Goal: Task Accomplishment & Management: Use online tool/utility

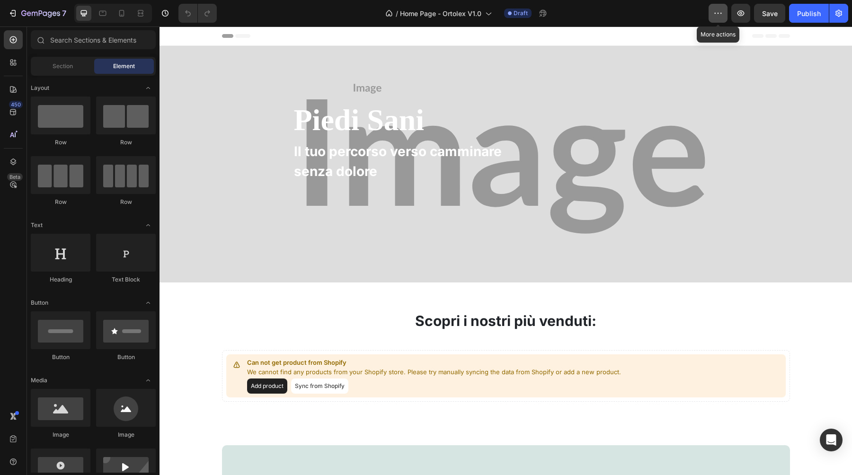
click at [726, 16] on button "button" at bounding box center [718, 13] width 19 height 19
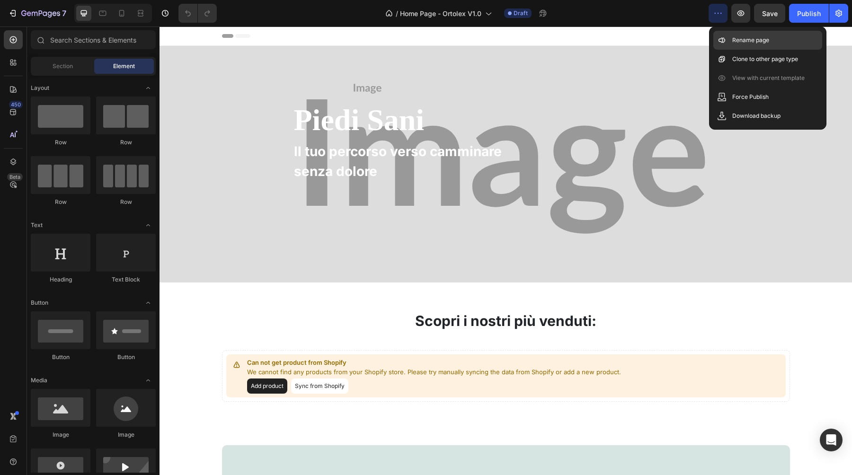
click at [777, 50] on div "Rename page" at bounding box center [767, 59] width 109 height 19
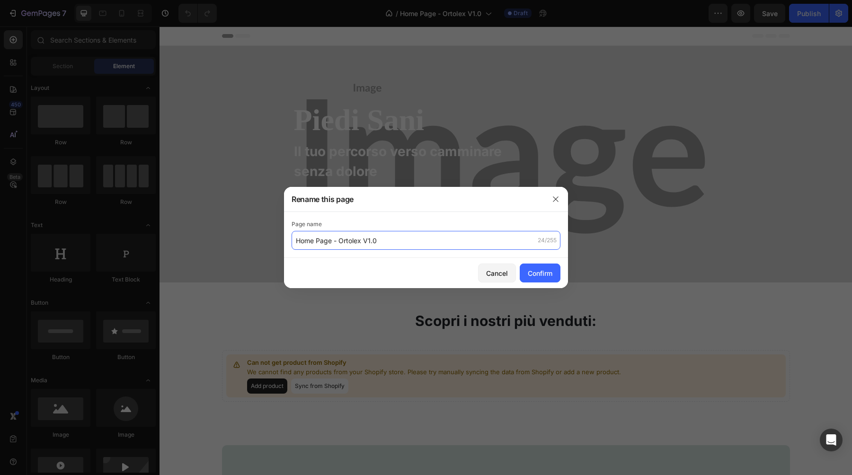
click at [351, 239] on input "Home Page - Ortolex V1.0" at bounding box center [426, 240] width 269 height 19
type input "Home Page - Supporx V1.0"
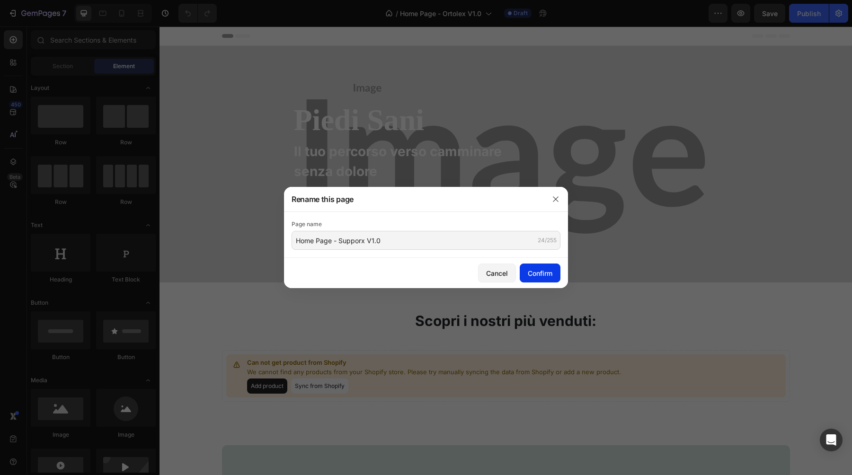
click at [532, 267] on button "Confirm" at bounding box center [540, 273] width 41 height 19
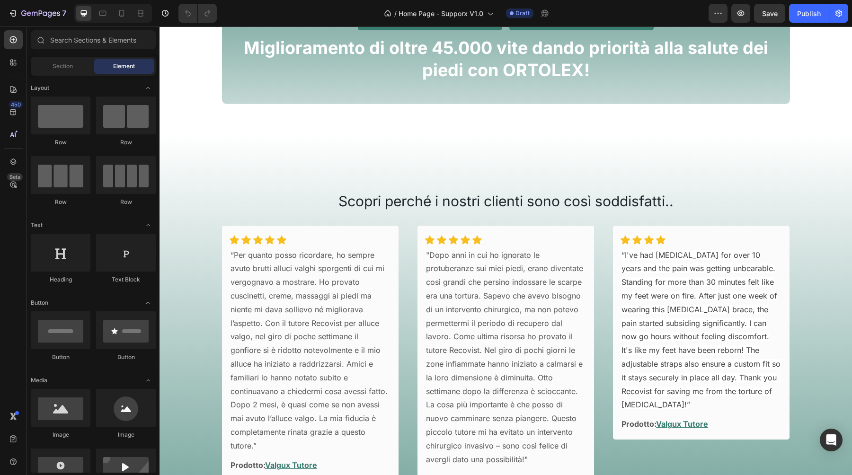
scroll to position [845, 0]
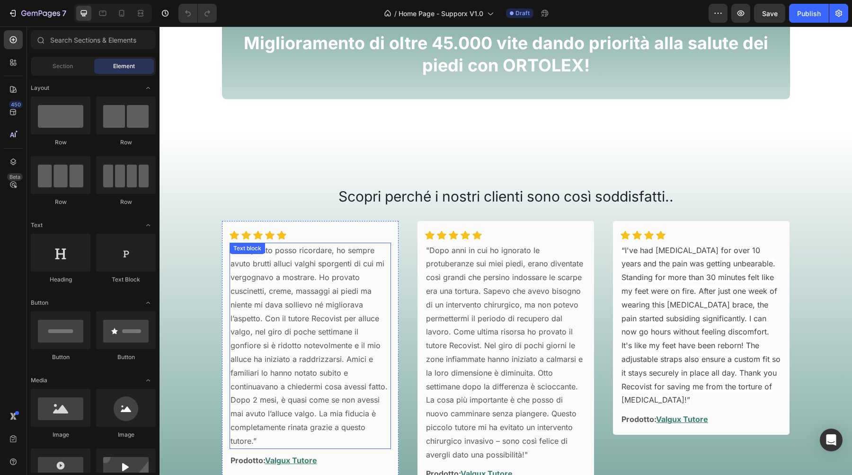
click at [333, 298] on p "“Per quanto posso ricordare, ho sempre avuto brutti alluci valghi sporgenti di …" at bounding box center [311, 346] width 160 height 205
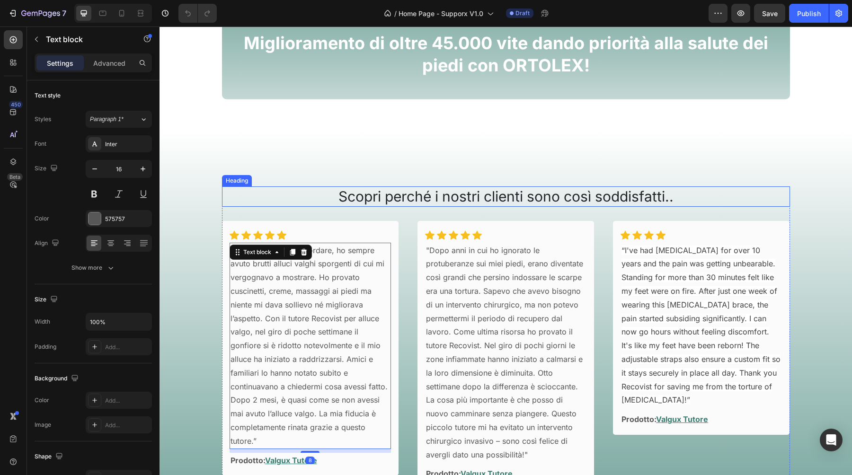
click at [405, 207] on h2 "Scopri perché i nostri clienti sono così soddisfatti.." at bounding box center [506, 197] width 568 height 20
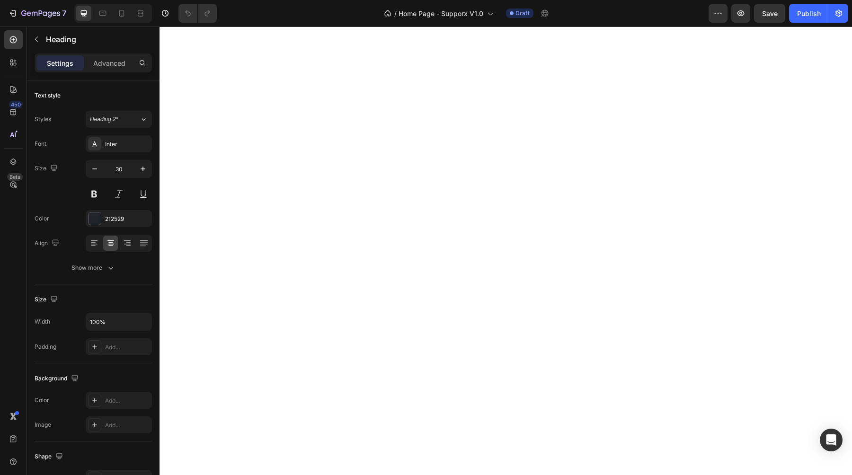
scroll to position [0, 0]
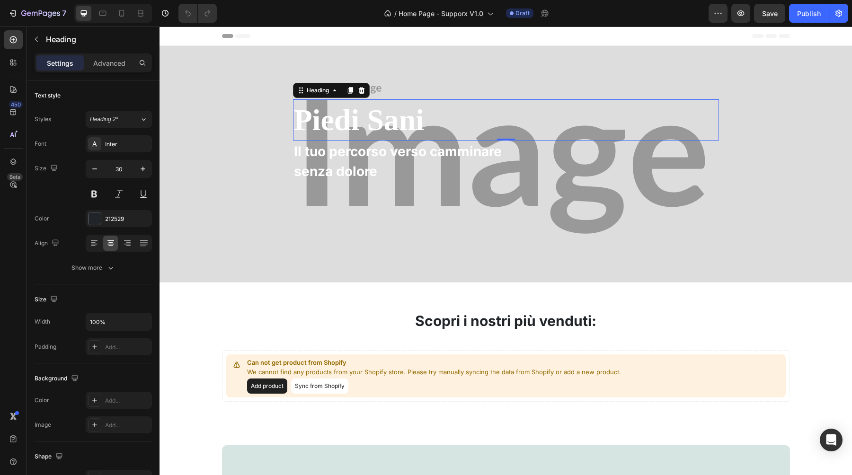
click at [373, 127] on h2 "Piedi Sani" at bounding box center [359, 119] width 133 height 41
click at [364, 124] on h2 "Piedi Sani" at bounding box center [359, 119] width 133 height 41
click at [364, 124] on p "Piedi Sani" at bounding box center [359, 119] width 131 height 39
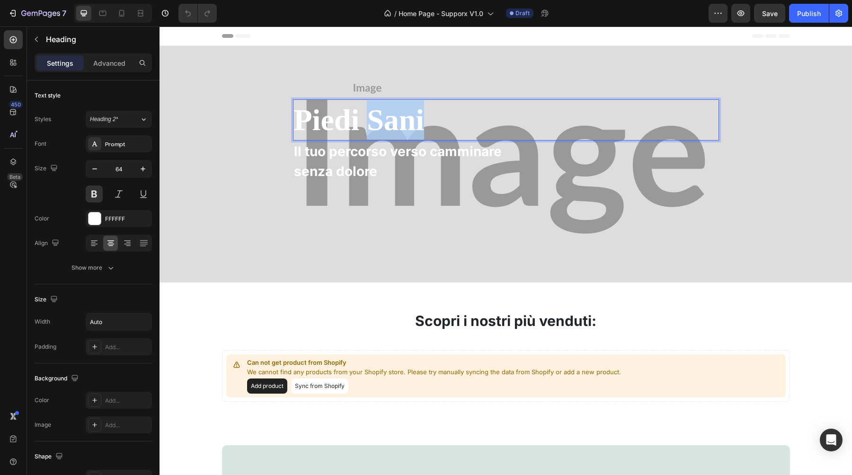
click at [364, 124] on p "Piedi Sani" at bounding box center [359, 119] width 131 height 39
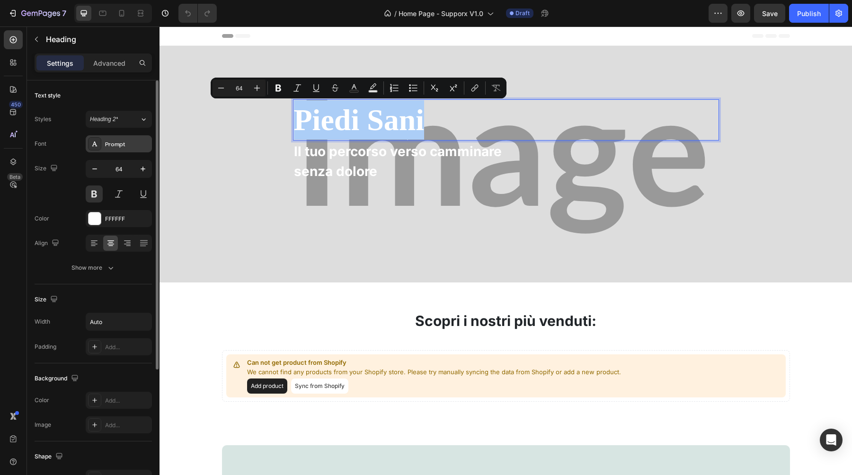
click at [134, 146] on div "Prompt" at bounding box center [127, 144] width 44 height 9
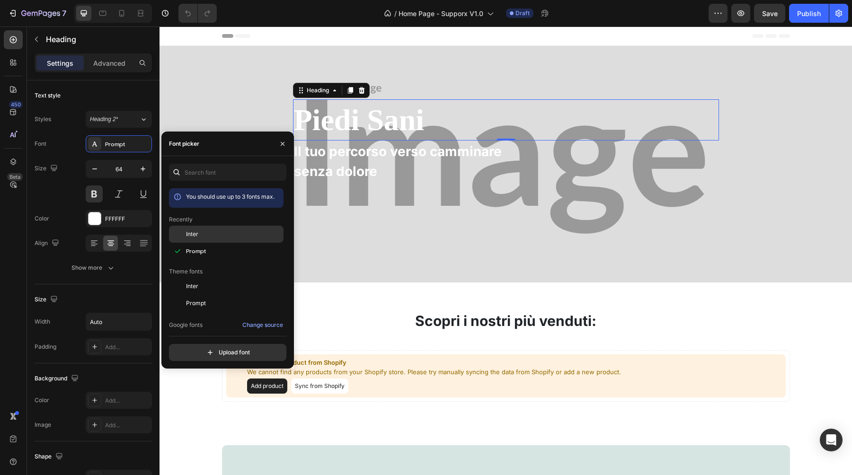
click at [202, 232] on div "Inter" at bounding box center [234, 234] width 96 height 9
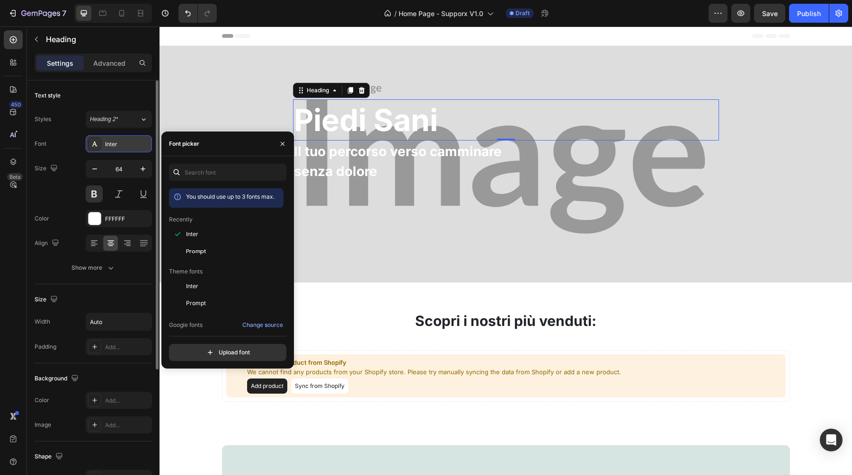
click at [118, 144] on div "Inter" at bounding box center [127, 144] width 44 height 9
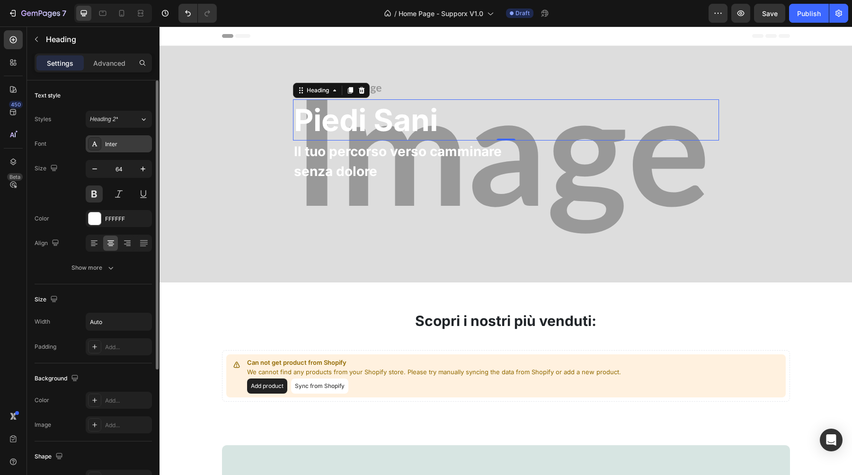
click at [118, 144] on div "Inter" at bounding box center [127, 144] width 44 height 9
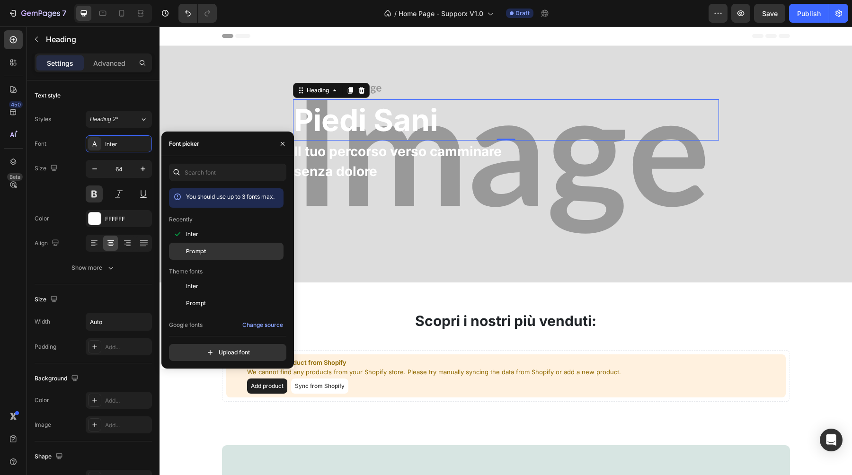
click at [225, 251] on div "Prompt" at bounding box center [234, 251] width 96 height 9
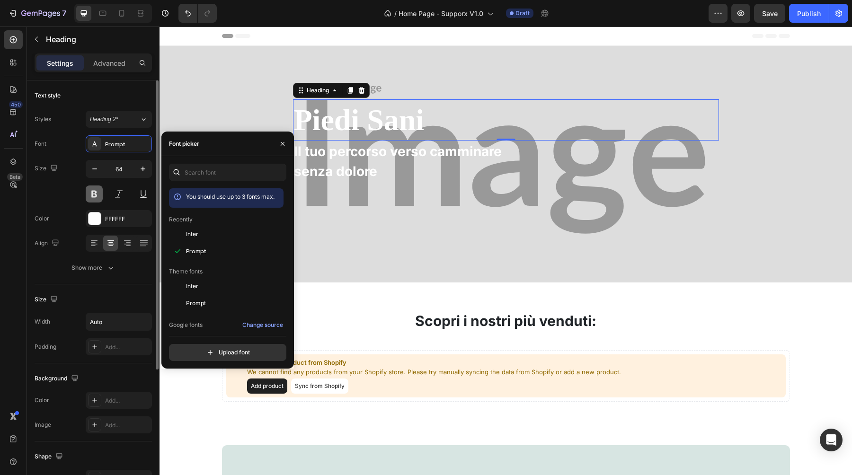
click at [92, 190] on button at bounding box center [94, 194] width 17 height 17
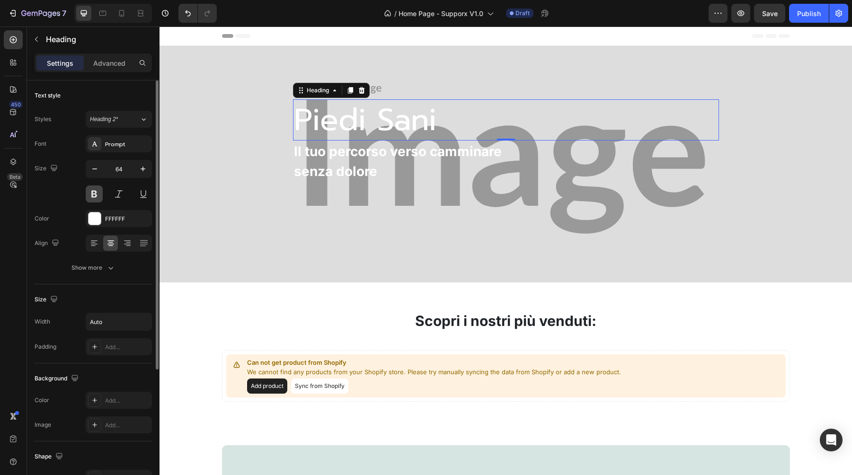
click at [92, 190] on button at bounding box center [94, 194] width 17 height 17
click at [92, 193] on button at bounding box center [94, 194] width 17 height 17
click at [216, 193] on div "Image Piedi Sani Heading 0 Il tuo percorso verso camminare senza dolore Text bl…" at bounding box center [506, 164] width 678 height 324
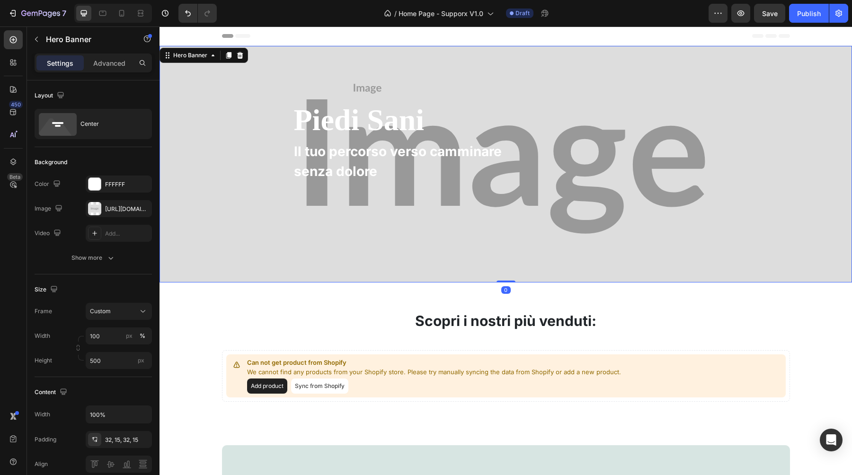
click at [229, 193] on div "Image Piedi Sani Heading Il tuo percorso verso camminare senza dolore Text bloc…" at bounding box center [506, 164] width 678 height 324
click at [41, 18] on icon "button" at bounding box center [40, 14] width 39 height 8
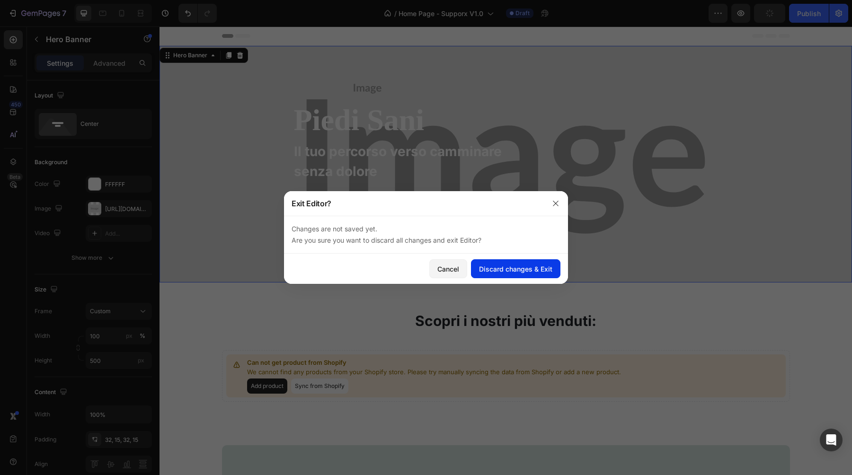
click at [501, 262] on button "Discard changes & Exit" at bounding box center [515, 268] width 89 height 19
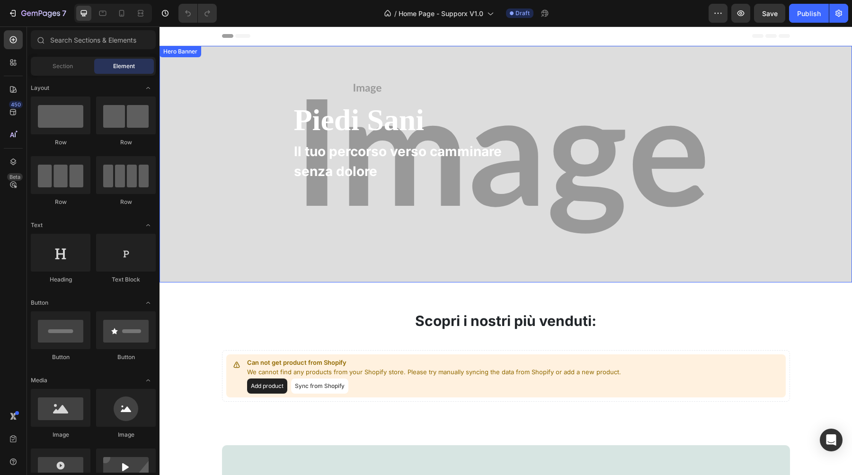
click at [215, 190] on div "Image Piedi Sani Heading Il tuo percorso verso camminare senza dolore Text bloc…" at bounding box center [506, 164] width 678 height 324
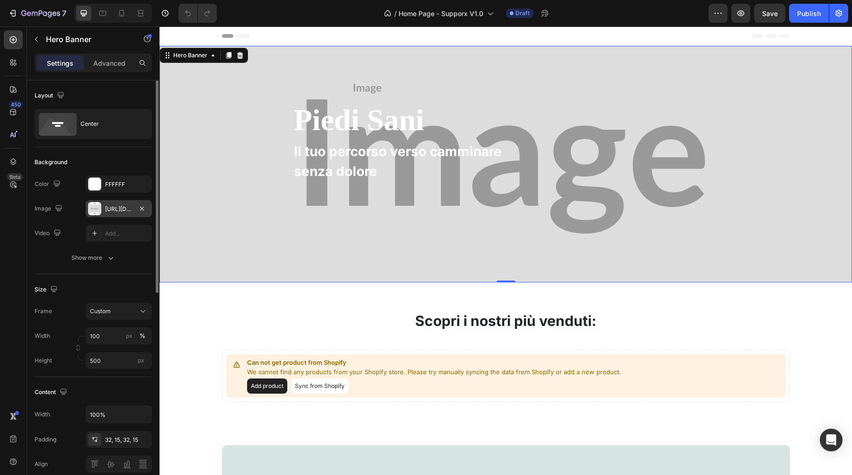
click at [116, 208] on div "[URL][DOMAIN_NAME]" at bounding box center [118, 209] width 27 height 9
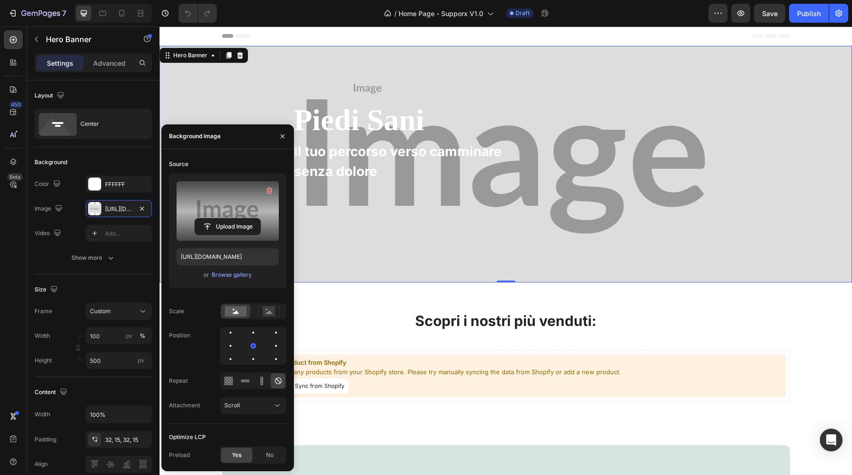
click at [223, 218] on label at bounding box center [228, 211] width 102 height 60
click at [223, 219] on input "file" at bounding box center [227, 227] width 65 height 16
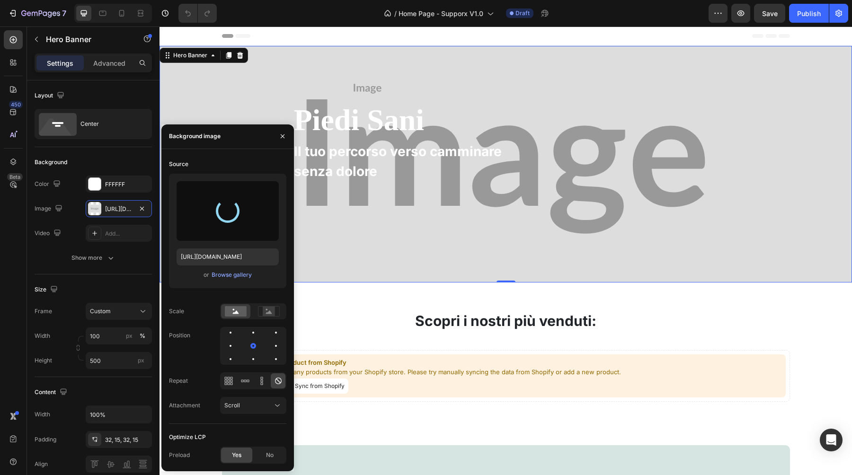
type input "[URL][DOMAIN_NAME]"
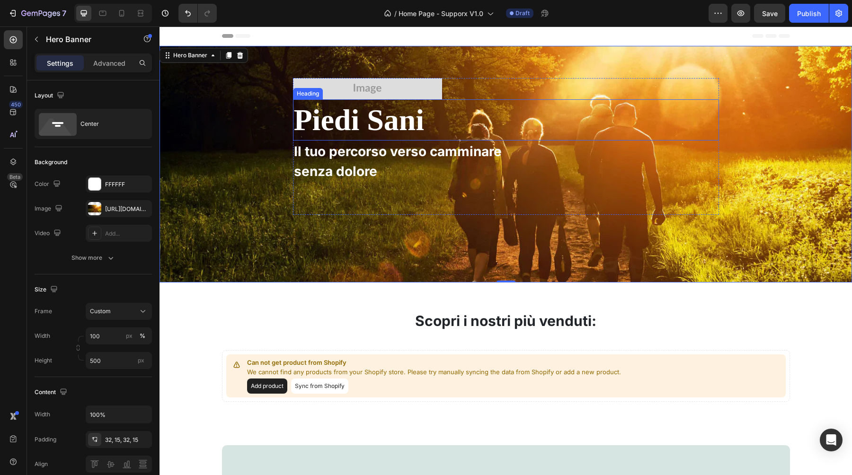
click at [371, 123] on h2 "Piedi Sani" at bounding box center [359, 119] width 133 height 41
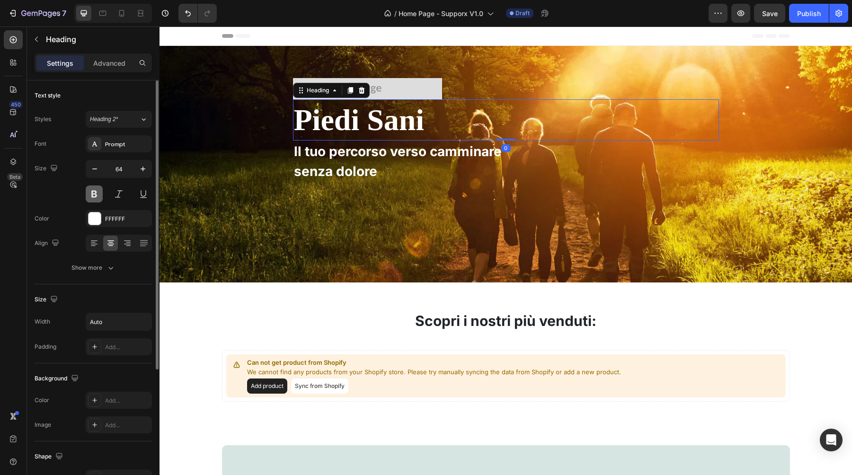
click at [95, 195] on button at bounding box center [94, 194] width 17 height 17
click at [94, 195] on button at bounding box center [94, 194] width 17 height 17
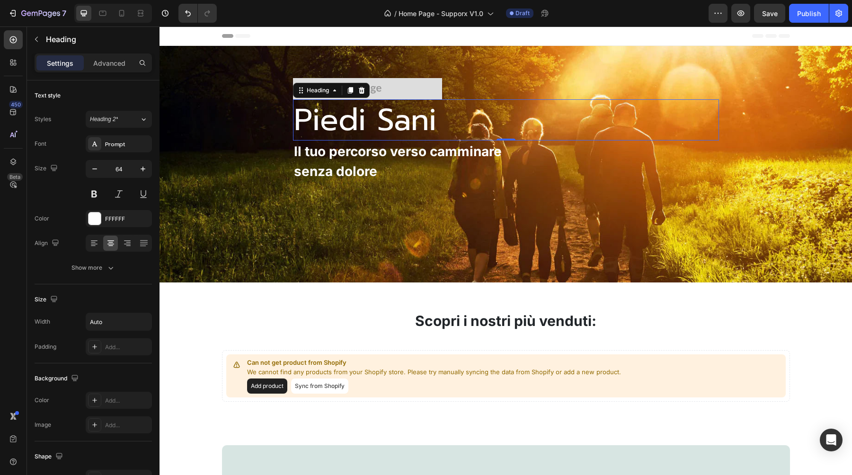
click at [351, 124] on h2 "Piedi Sani" at bounding box center [365, 119] width 144 height 41
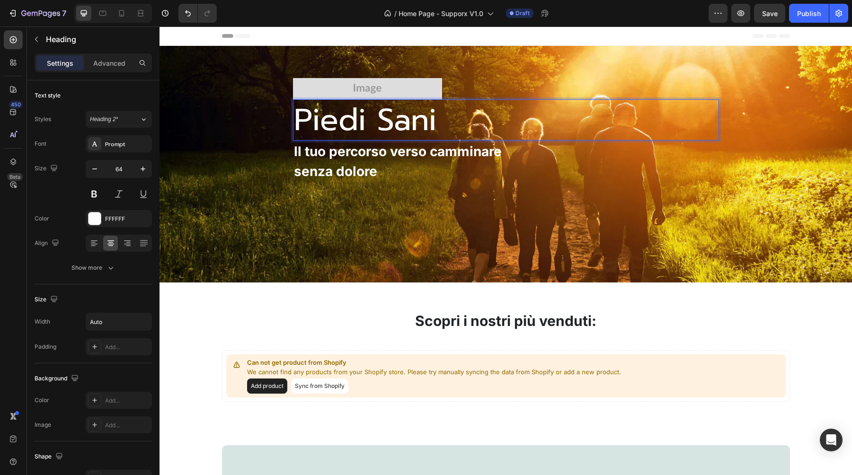
click at [410, 112] on p "Piedi Sani" at bounding box center [365, 119] width 142 height 39
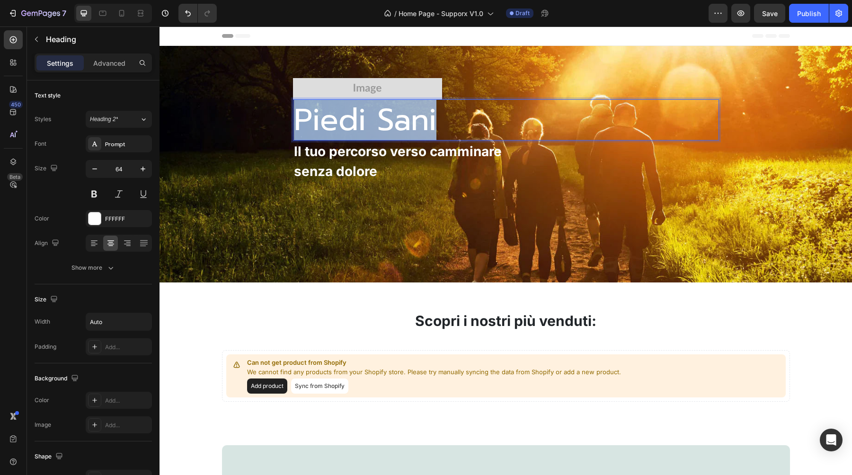
click at [410, 112] on p "Piedi Sani" at bounding box center [365, 119] width 142 height 39
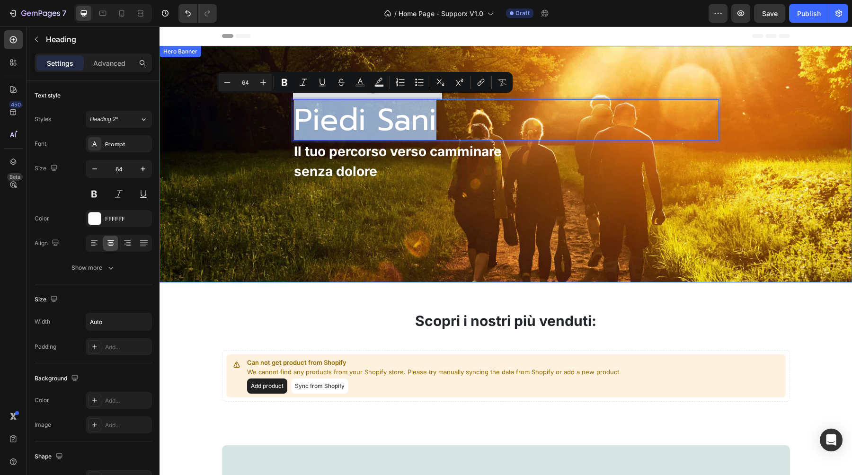
click at [261, 133] on div "Image Piedi Sani Heading 0 Il tuo percorso verso camminare senza dolore Text bl…" at bounding box center [506, 164] width 678 height 324
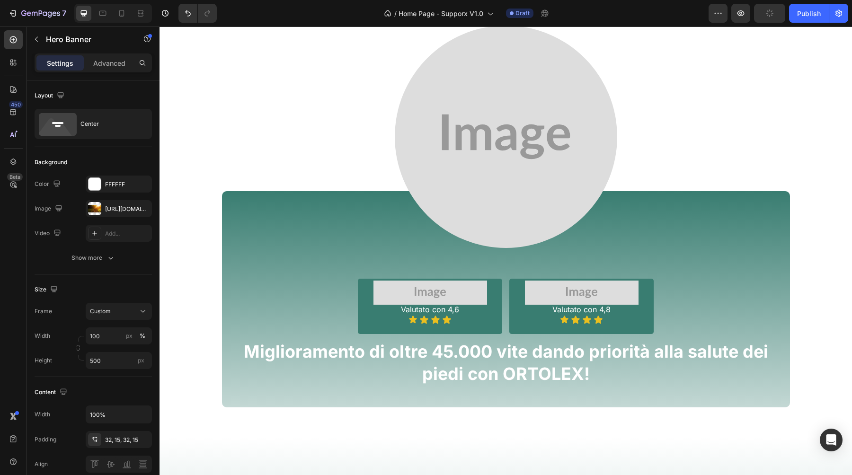
scroll to position [527, 0]
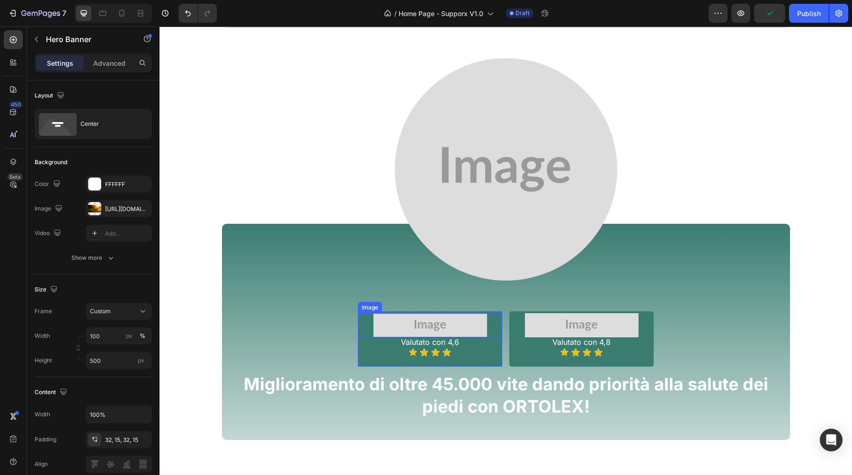
click at [402, 321] on img at bounding box center [431, 325] width 114 height 24
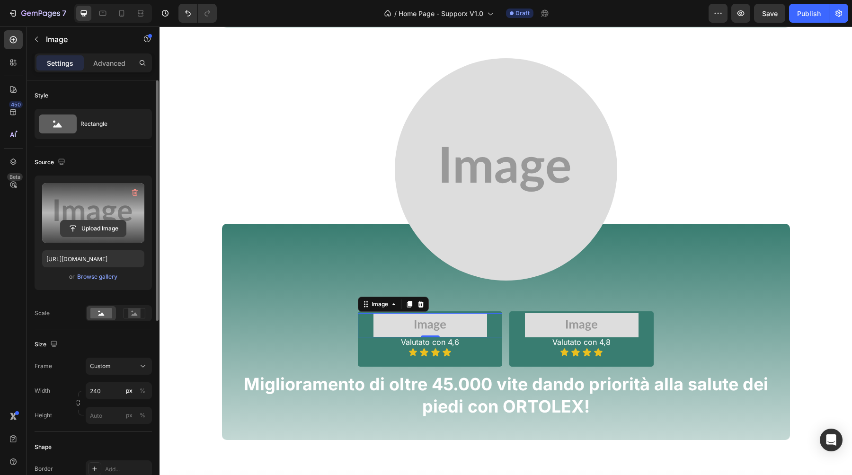
click at [90, 222] on input "file" at bounding box center [93, 229] width 65 height 16
type input "C:\fakepath\gempages_581627102344774504-0e1f149b-81f5-4c5d-a261-b3a9dbbe392d.av…"
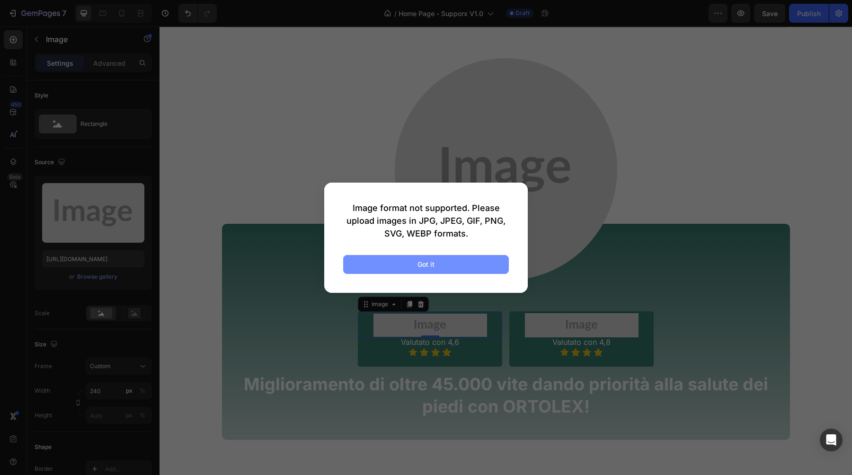
click at [445, 261] on button "Got it" at bounding box center [426, 264] width 166 height 19
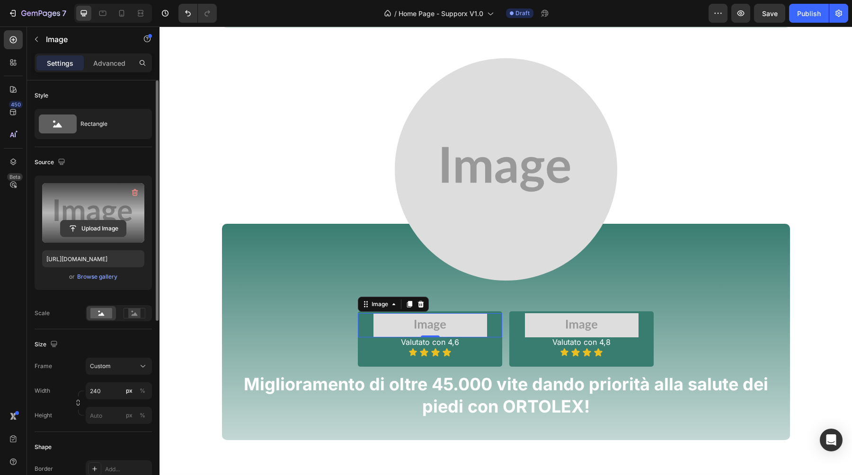
click at [95, 226] on input "file" at bounding box center [93, 229] width 65 height 16
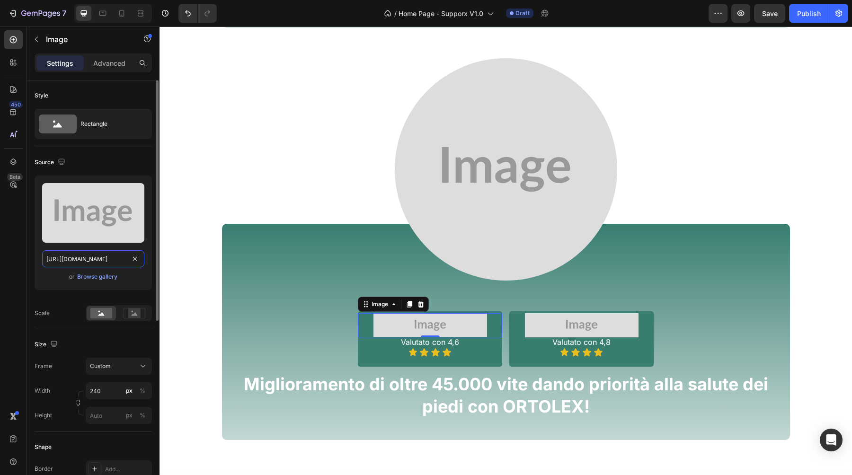
click at [108, 256] on input "[URL][DOMAIN_NAME]" at bounding box center [93, 258] width 102 height 17
paste input "[DOMAIN_NAME][URL]"
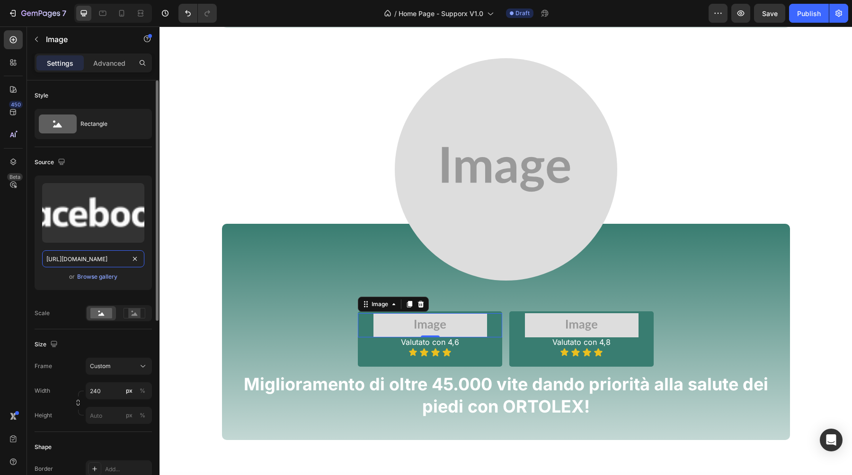
scroll to position [0, 332]
type input "[URL][DOMAIN_NAME]"
click at [75, 309] on div "Scale" at bounding box center [93, 313] width 117 height 16
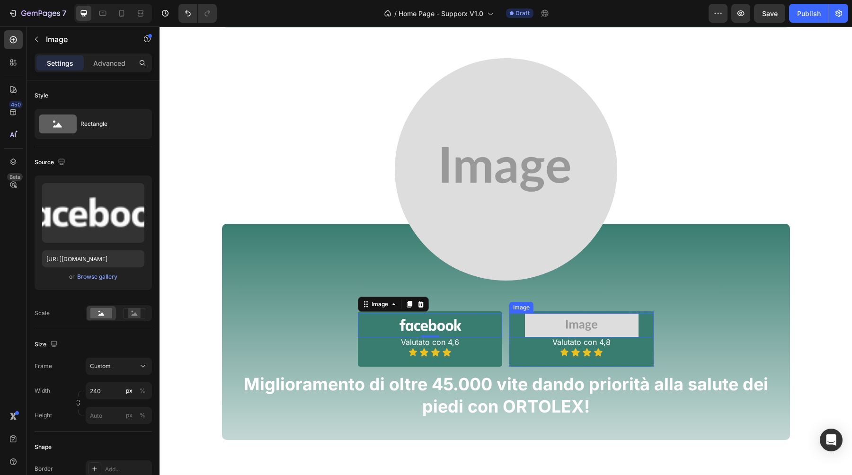
click at [574, 328] on img at bounding box center [582, 325] width 114 height 24
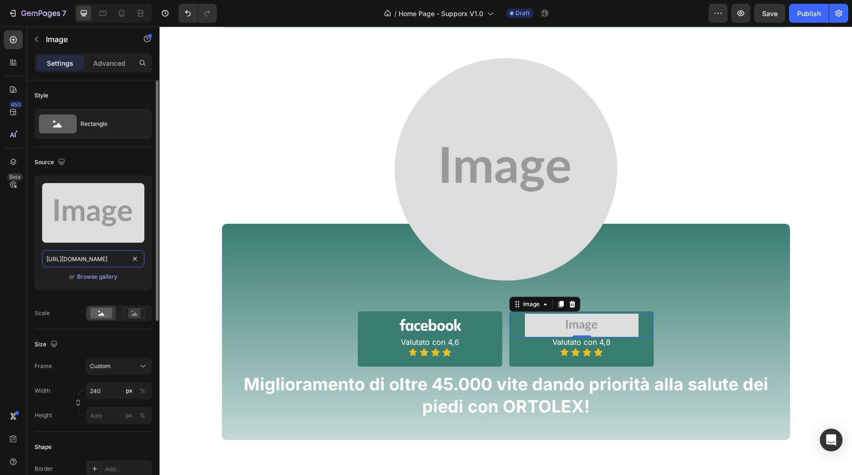
click at [91, 261] on input "[URL][DOMAIN_NAME]" at bounding box center [93, 258] width 102 height 17
paste input "[DOMAIN_NAME][URL]"
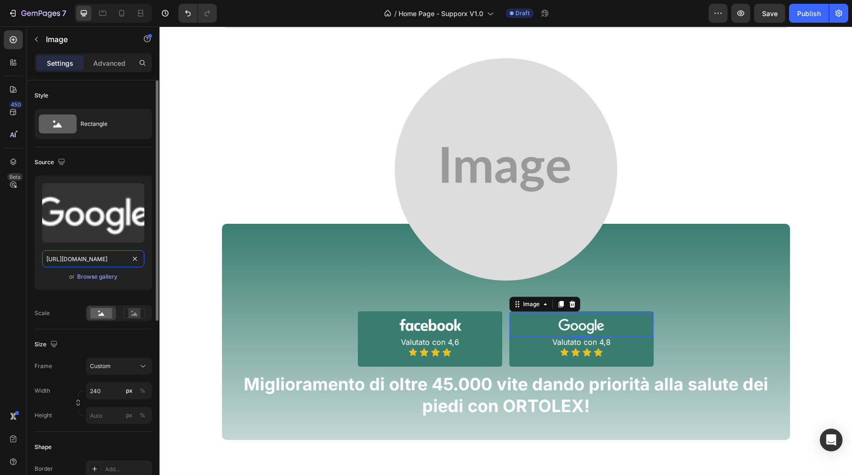
type input "[URL][DOMAIN_NAME]"
click at [73, 303] on div "Upload Image [URL][DOMAIN_NAME] or Browse gallery Scale" at bounding box center [93, 249] width 117 height 146
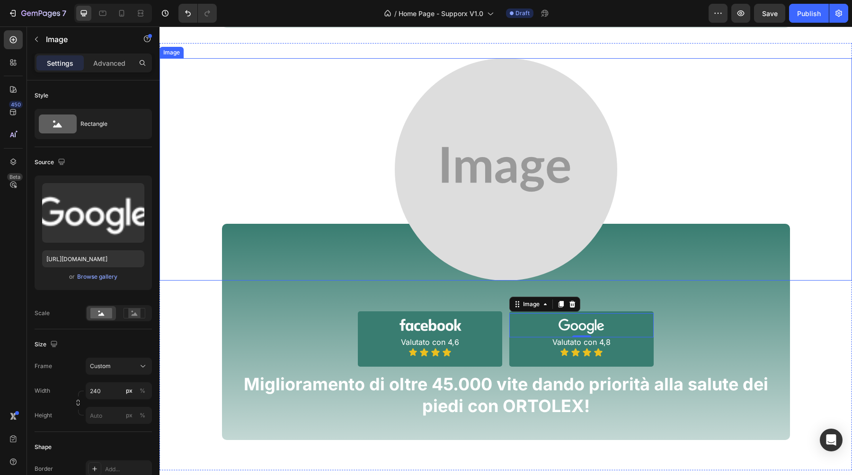
click at [460, 161] on img at bounding box center [506, 169] width 222 height 222
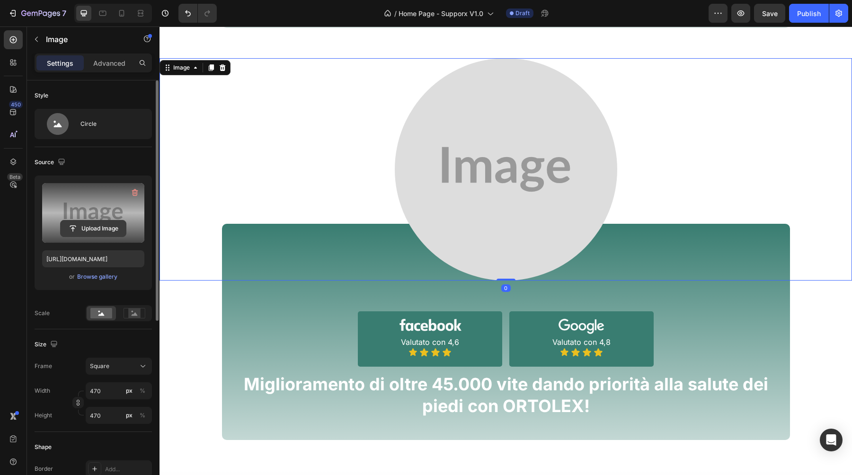
click at [76, 228] on input "file" at bounding box center [93, 229] width 65 height 16
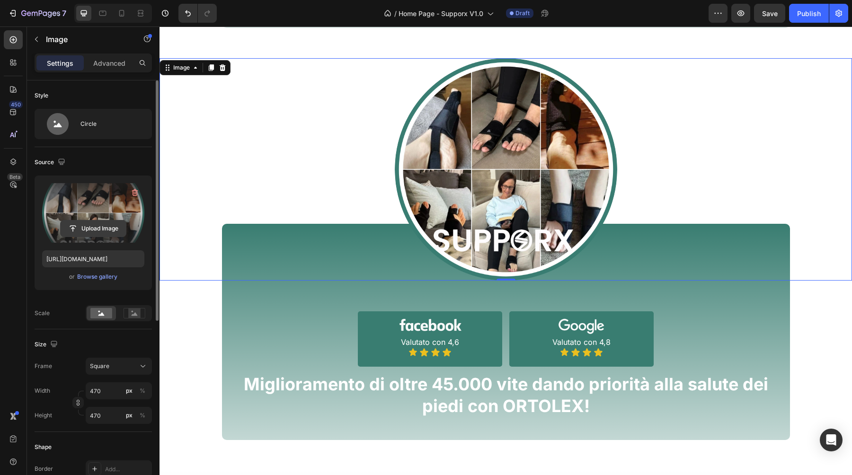
click at [87, 228] on input "file" at bounding box center [93, 229] width 65 height 16
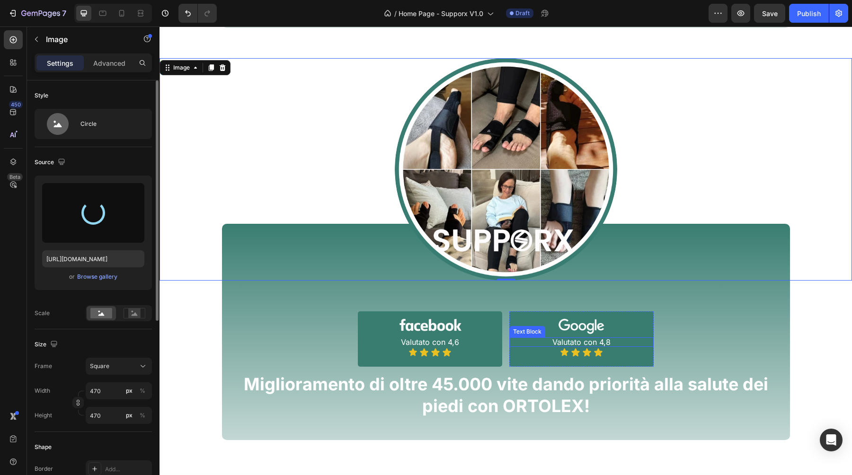
type input "[URL][DOMAIN_NAME]"
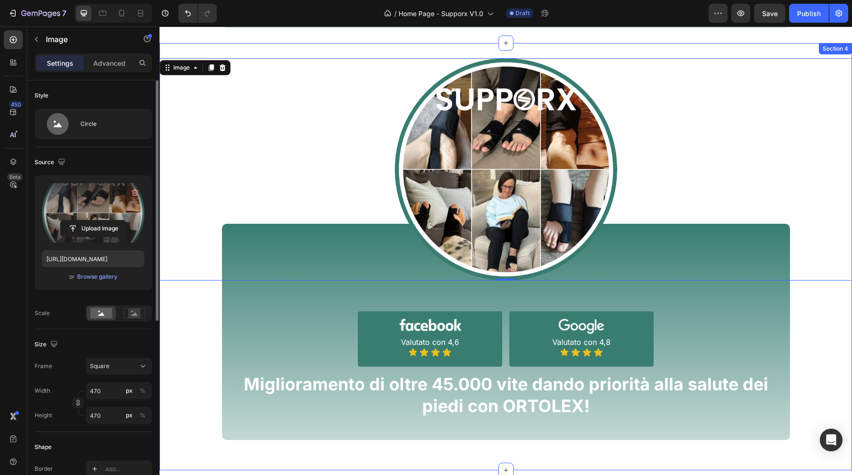
click at [195, 384] on div "Image 0 Image Valutato con 4,6 Text Block Icon Icon Icon Icon Icon List Row Ima…" at bounding box center [506, 249] width 693 height 382
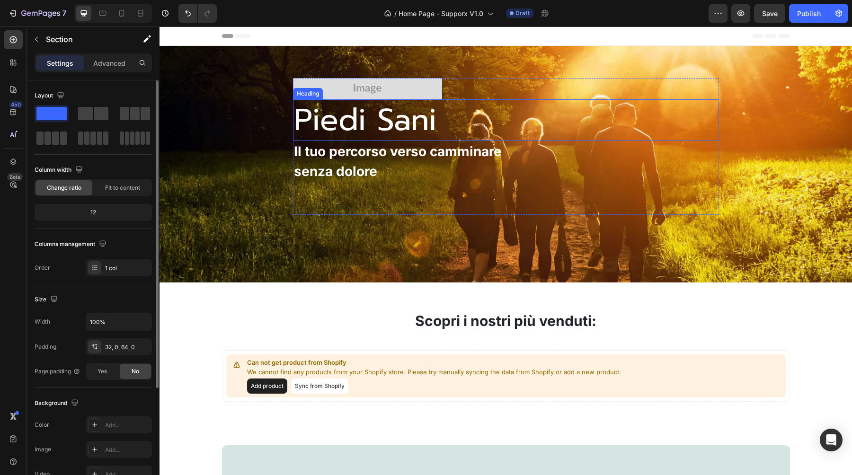
click at [375, 125] on h2 "Piedi Sani" at bounding box center [365, 119] width 144 height 41
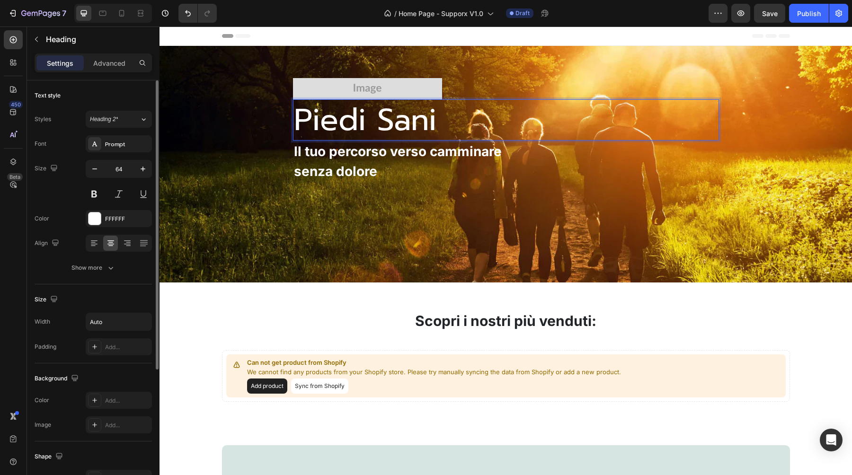
click at [375, 125] on h2 "Piedi Sani" at bounding box center [365, 119] width 144 height 41
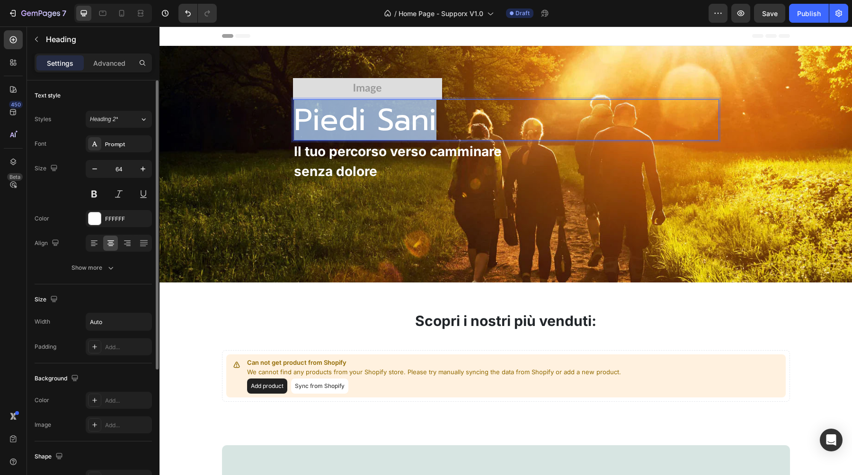
click at [375, 125] on p "Piedi Sani" at bounding box center [365, 119] width 142 height 39
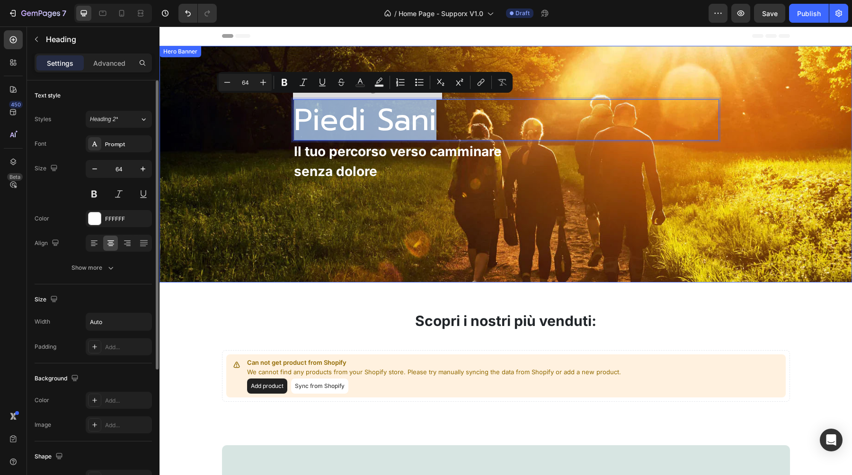
click at [228, 148] on div "Image Piedi Sani Heading 0 Il tuo percorso verso camminare senza dolore Text bl…" at bounding box center [506, 164] width 678 height 324
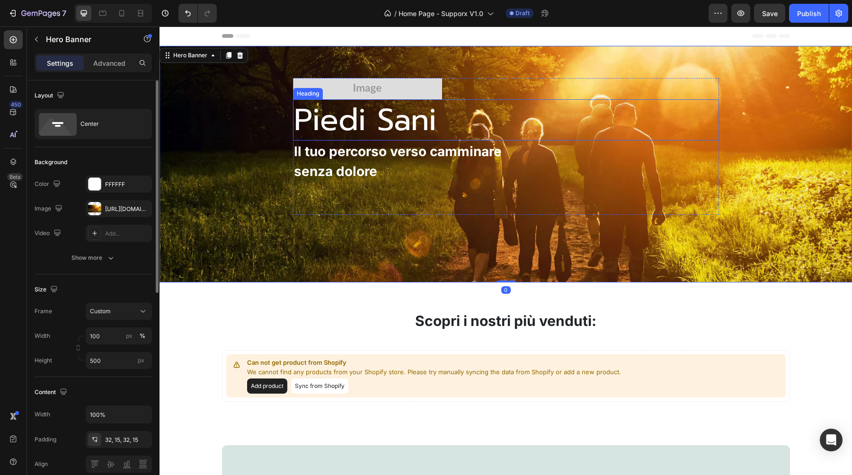
click at [390, 132] on p "Piedi Sani" at bounding box center [365, 119] width 142 height 39
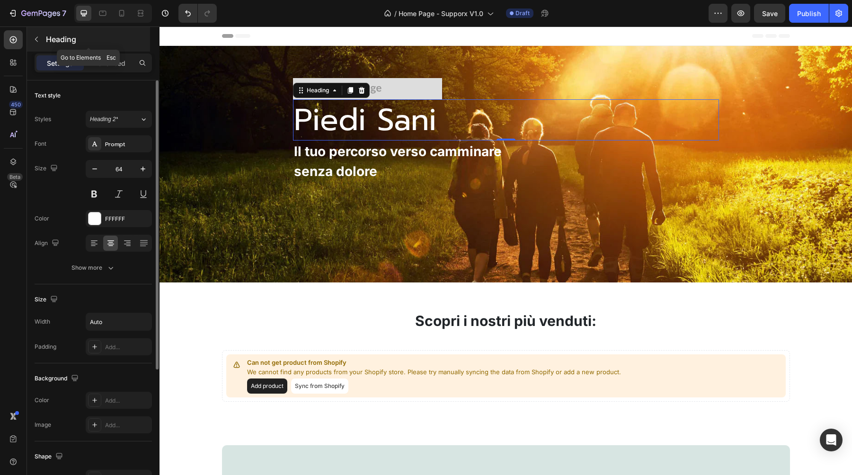
click at [34, 41] on icon "button" at bounding box center [37, 40] width 8 height 8
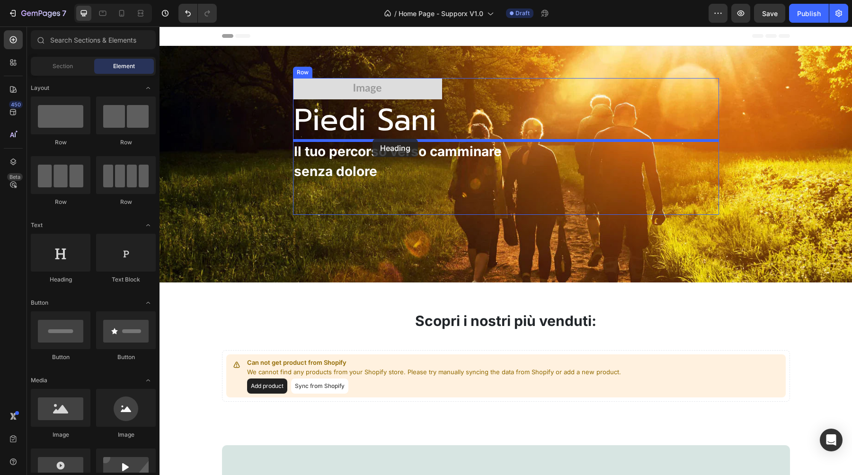
drag, startPoint x: 211, startPoint y: 286, endPoint x: 374, endPoint y: 138, distance: 220.5
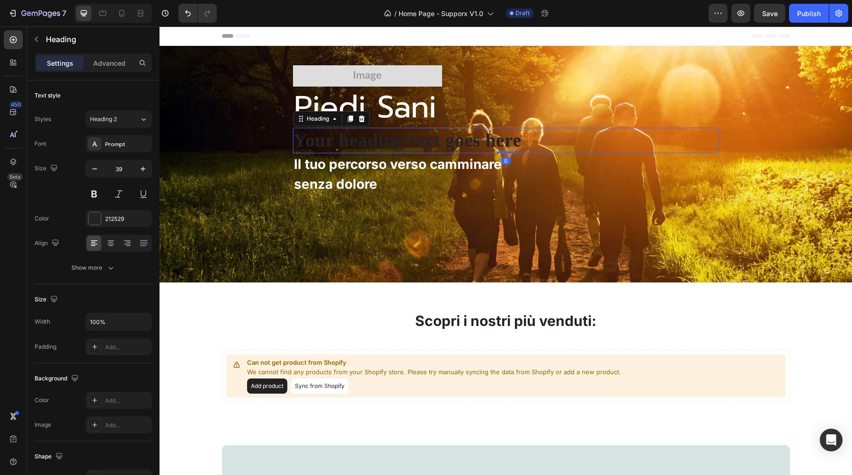
click at [376, 144] on h2 "Your heading text goes here" at bounding box center [506, 141] width 426 height 26
click at [376, 144] on p "Your heading text goes here" at bounding box center [506, 141] width 424 height 24
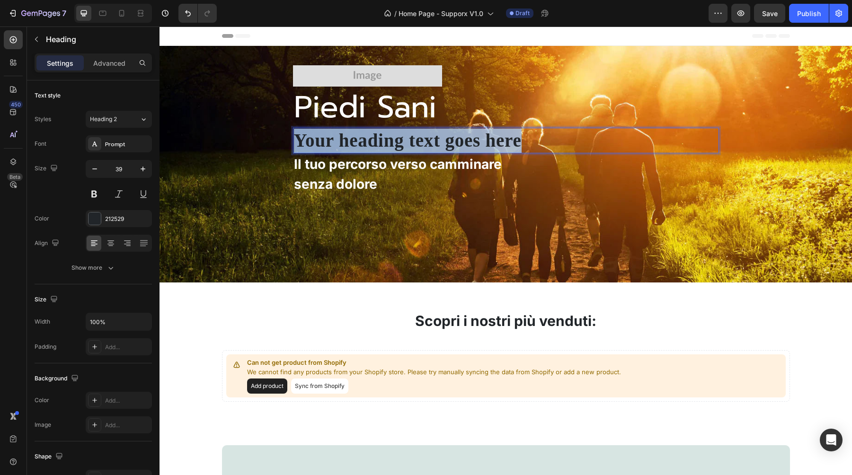
click at [376, 144] on p "Your heading text goes here" at bounding box center [506, 141] width 424 height 24
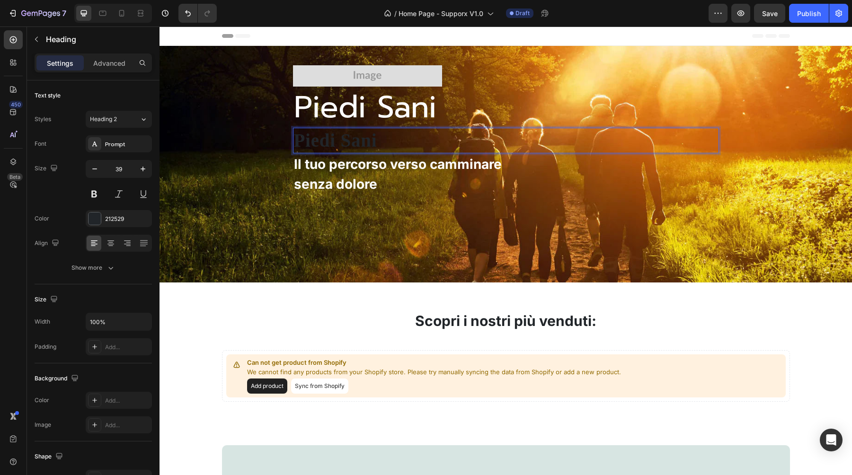
click at [380, 178] on p "senza dolore" at bounding box center [398, 184] width 208 height 20
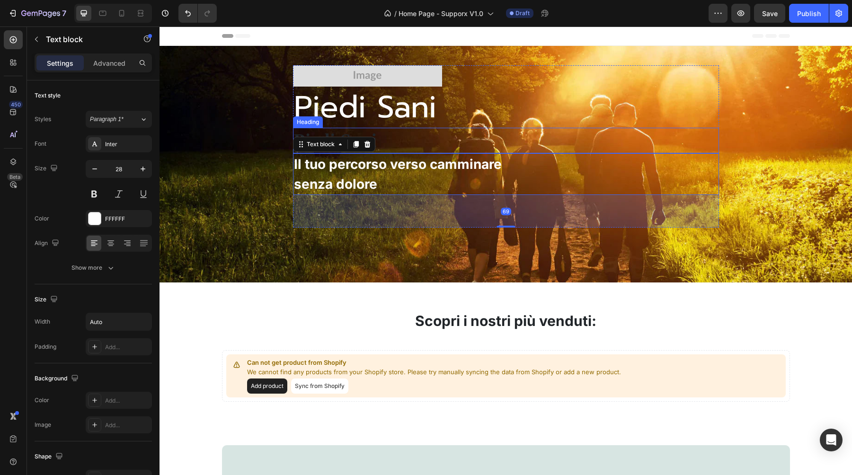
click at [378, 144] on p "Piedi Sani" at bounding box center [506, 141] width 424 height 24
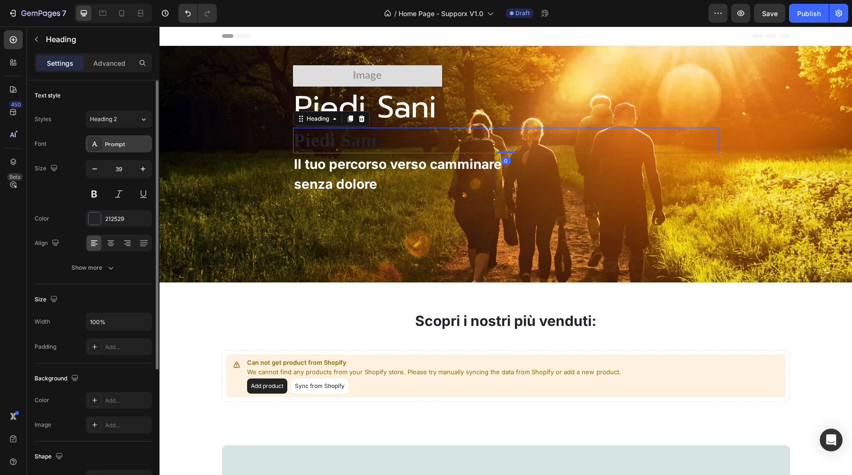
click at [106, 149] on div "Prompt" at bounding box center [119, 143] width 66 height 17
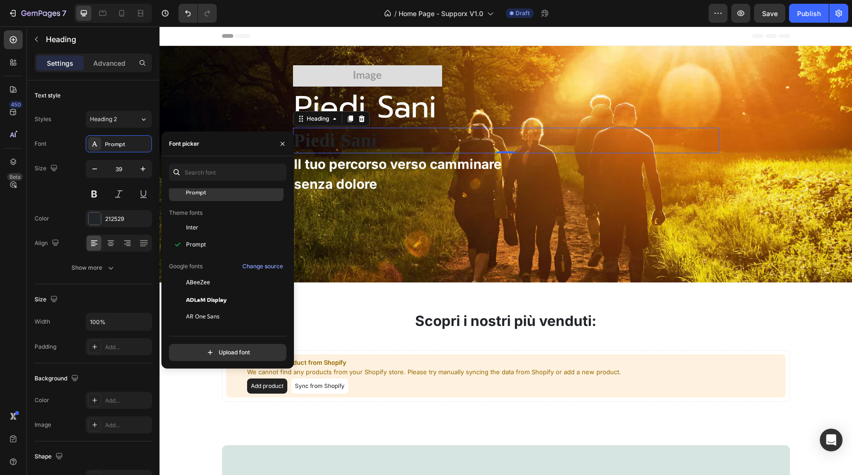
scroll to position [104, 0]
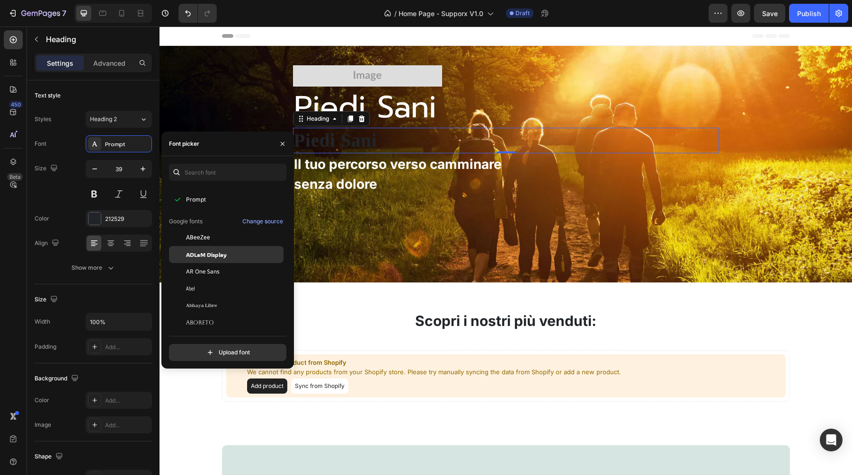
click at [210, 255] on span "ADLaM Display" at bounding box center [206, 254] width 41 height 9
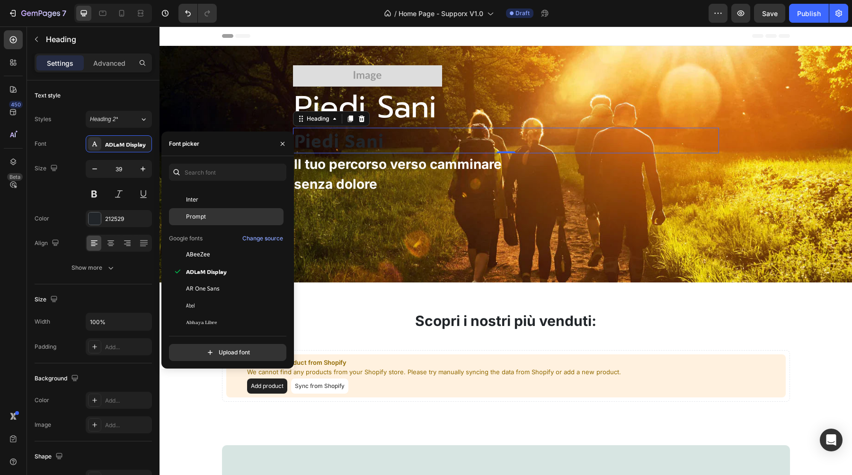
click at [203, 218] on span "Prompt" at bounding box center [196, 217] width 20 height 9
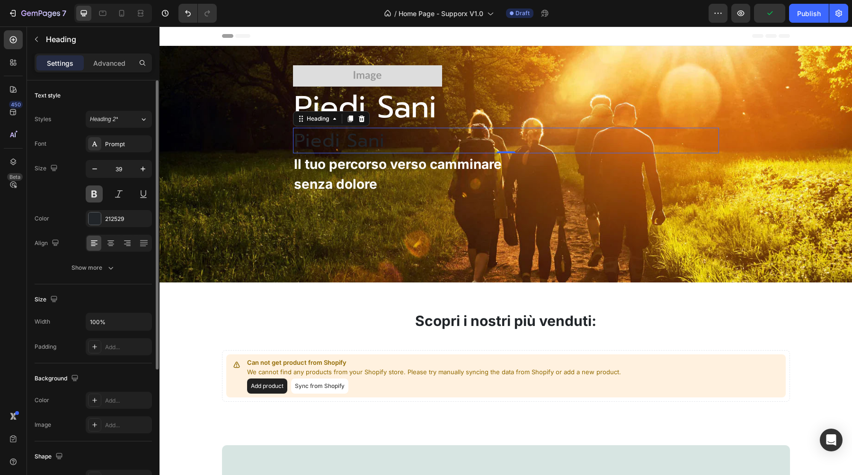
click at [93, 198] on button at bounding box center [94, 194] width 17 height 17
click at [404, 112] on p "Piedi Sani" at bounding box center [365, 107] width 142 height 39
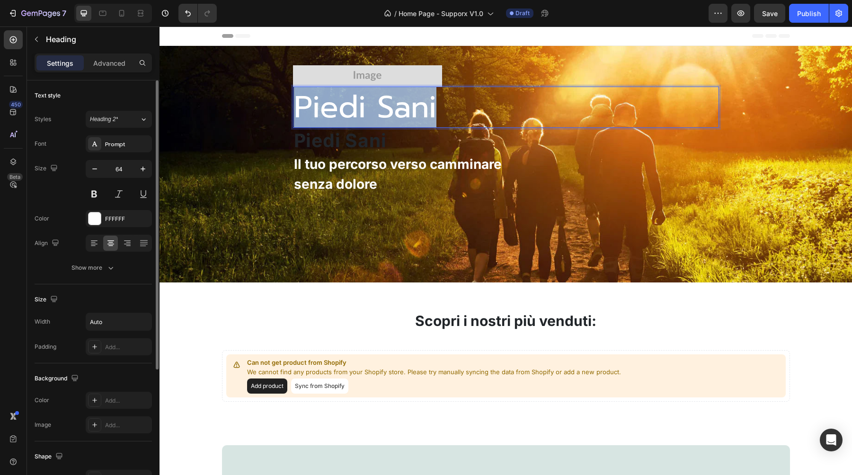
click at [404, 112] on p "Piedi Sani" at bounding box center [365, 107] width 142 height 39
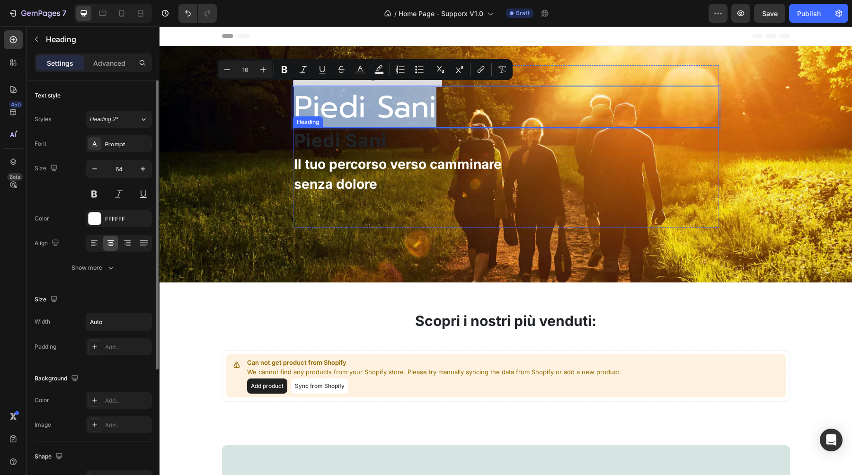
click at [362, 146] on p "Piedi Sani" at bounding box center [506, 141] width 424 height 24
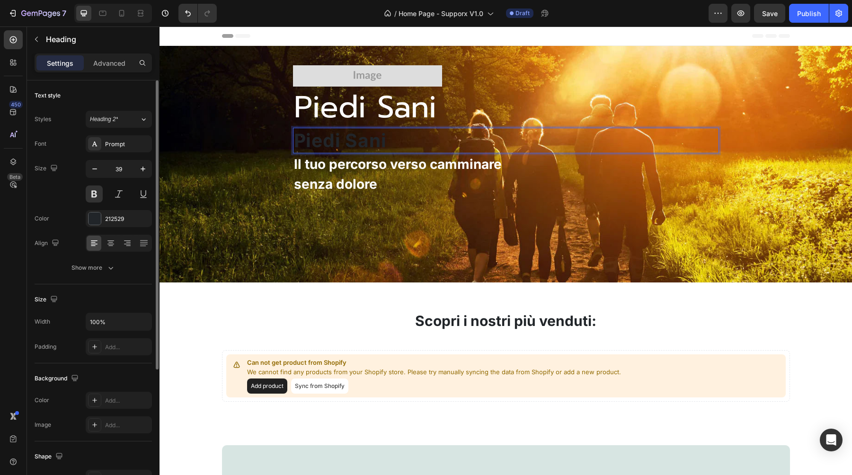
click at [362, 146] on p "Piedi Sani" at bounding box center [506, 141] width 424 height 24
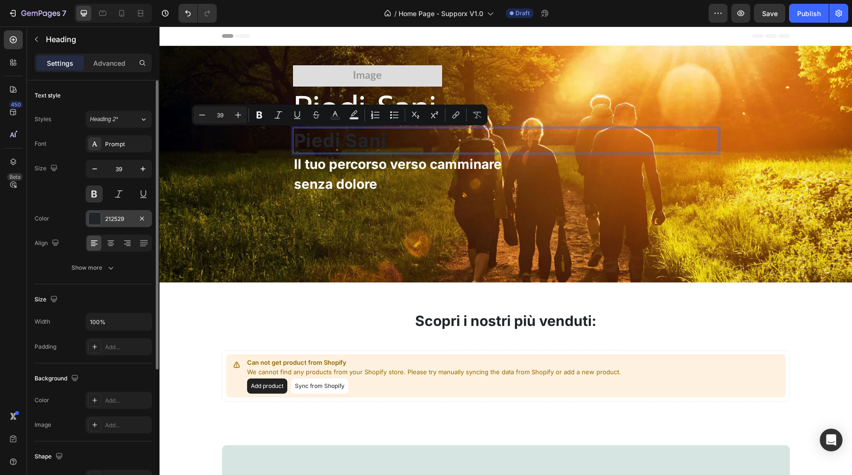
click at [113, 217] on div "212529" at bounding box center [118, 219] width 27 height 9
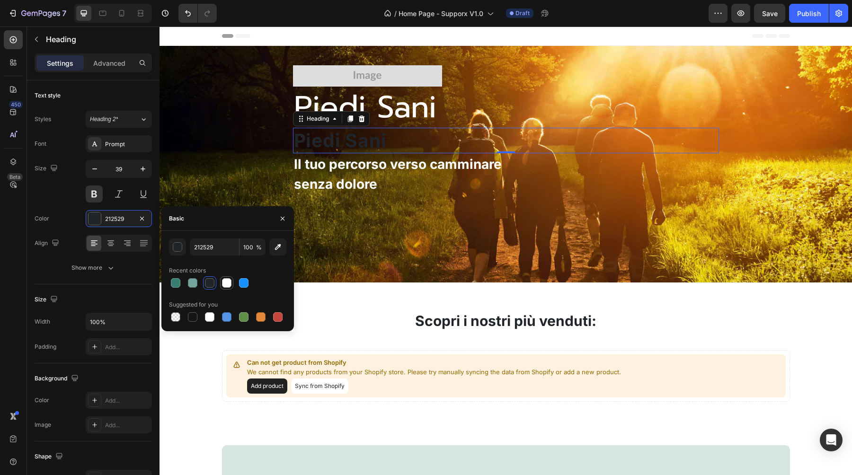
click at [231, 285] on div at bounding box center [226, 282] width 9 height 9
type input "FFFFFF"
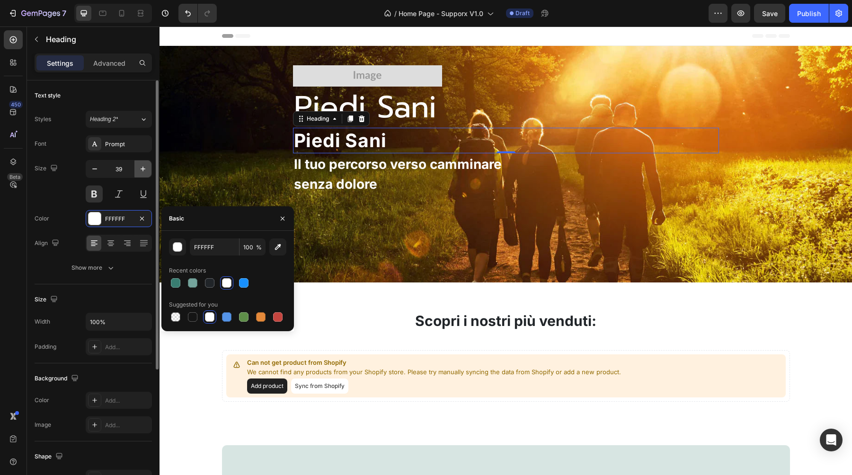
click at [143, 172] on icon "button" at bounding box center [142, 168] width 9 height 9
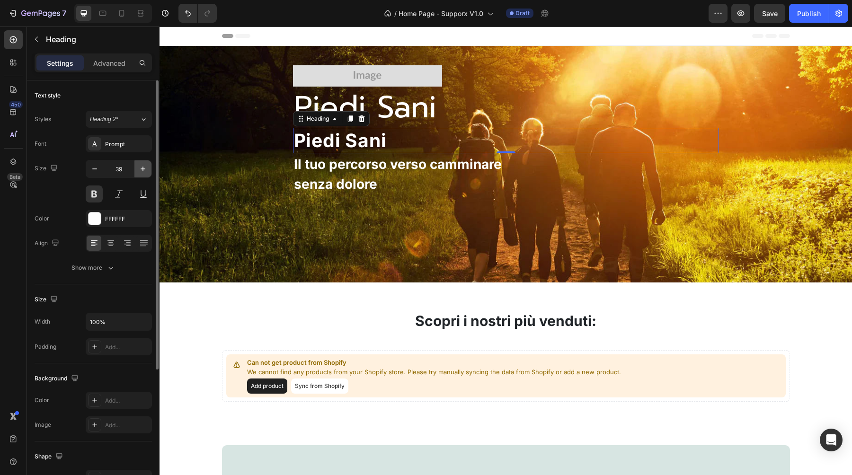
click at [143, 172] on icon "button" at bounding box center [142, 168] width 9 height 9
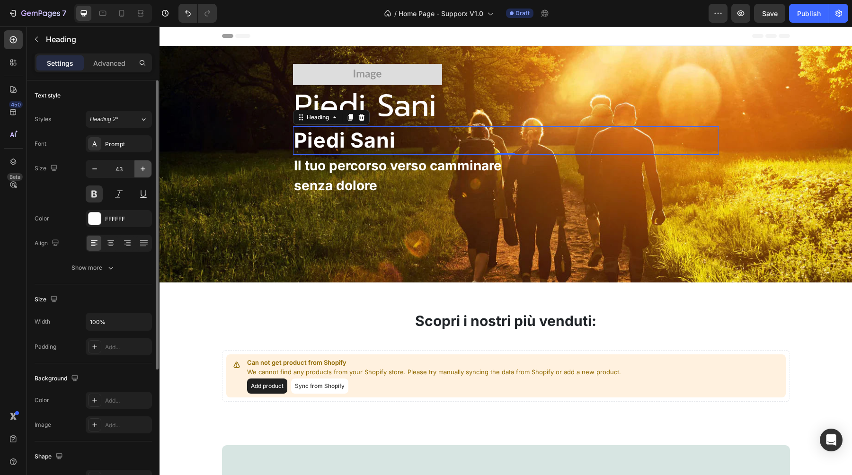
click at [143, 172] on icon "button" at bounding box center [142, 168] width 9 height 9
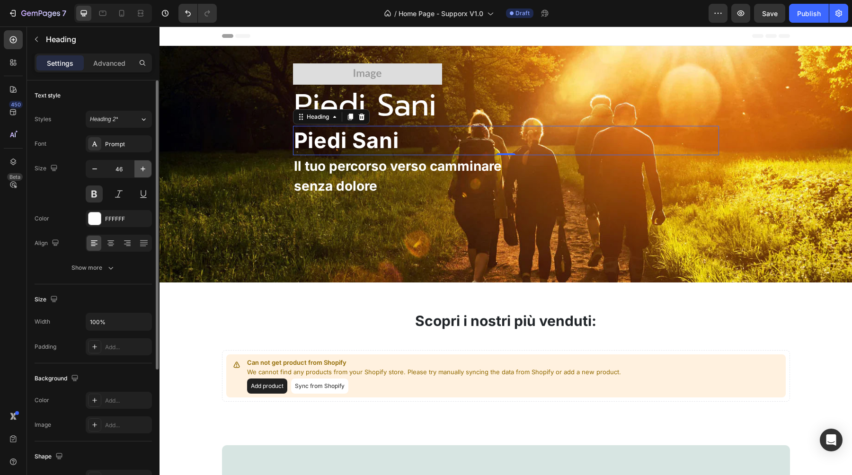
click at [143, 172] on icon "button" at bounding box center [142, 168] width 9 height 9
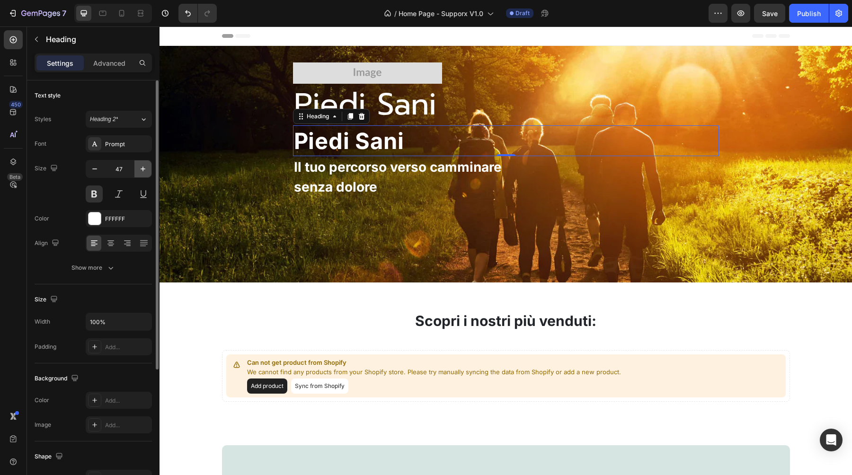
click at [143, 172] on icon "button" at bounding box center [142, 168] width 9 height 9
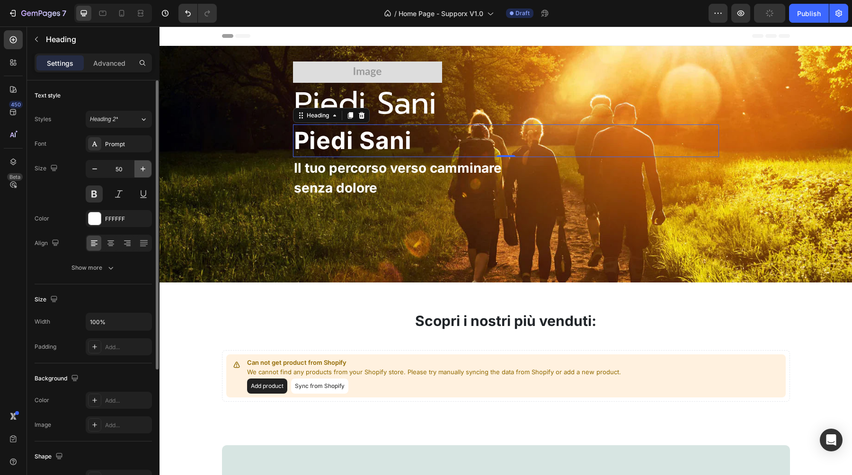
click at [143, 172] on icon "button" at bounding box center [142, 168] width 9 height 9
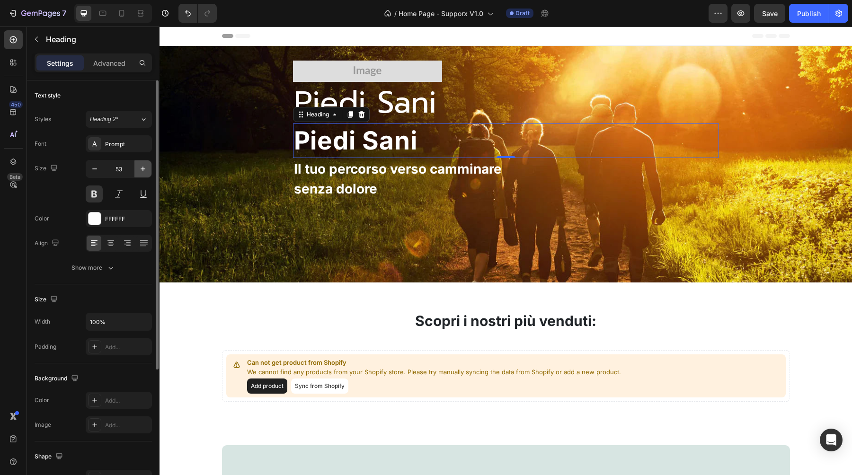
click at [143, 172] on icon "button" at bounding box center [142, 168] width 9 height 9
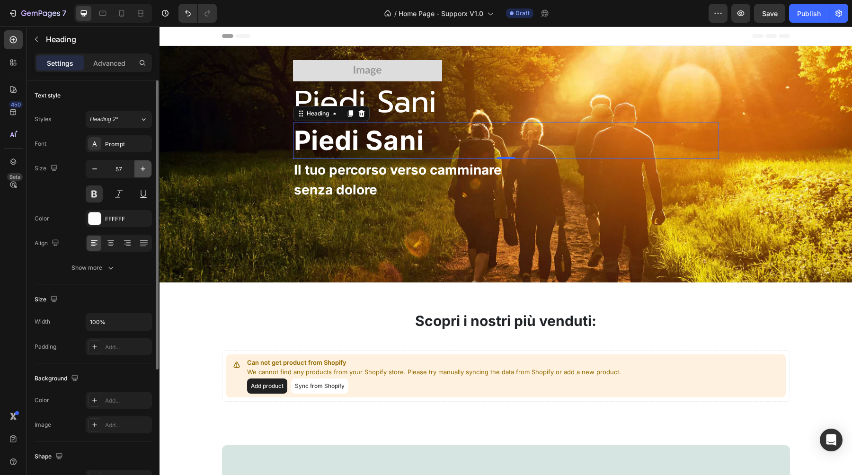
click at [143, 172] on icon "button" at bounding box center [142, 168] width 9 height 9
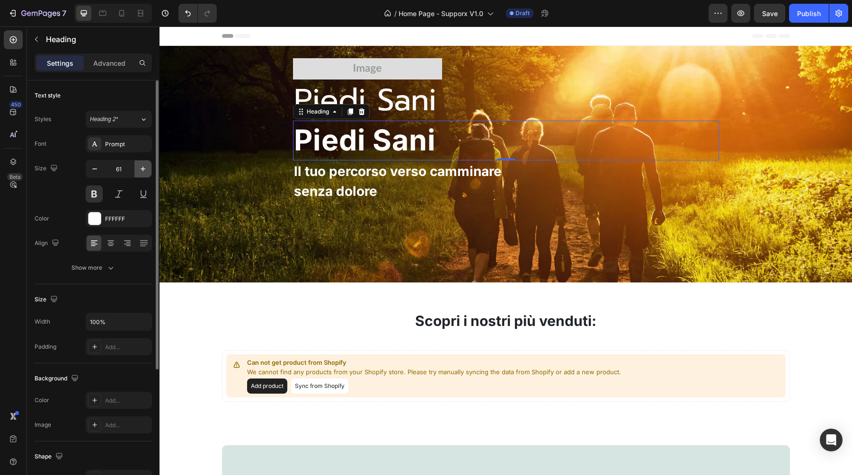
click at [143, 172] on icon "button" at bounding box center [142, 168] width 9 height 9
type input "64"
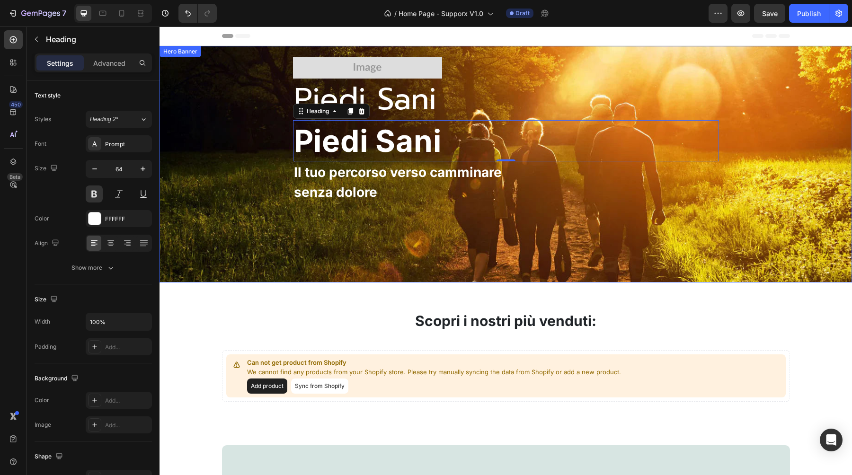
click at [227, 179] on div "Image Piedi Sani Heading Piedi Sani Heading 0 Il tuo percorso verso camminare s…" at bounding box center [506, 164] width 678 height 365
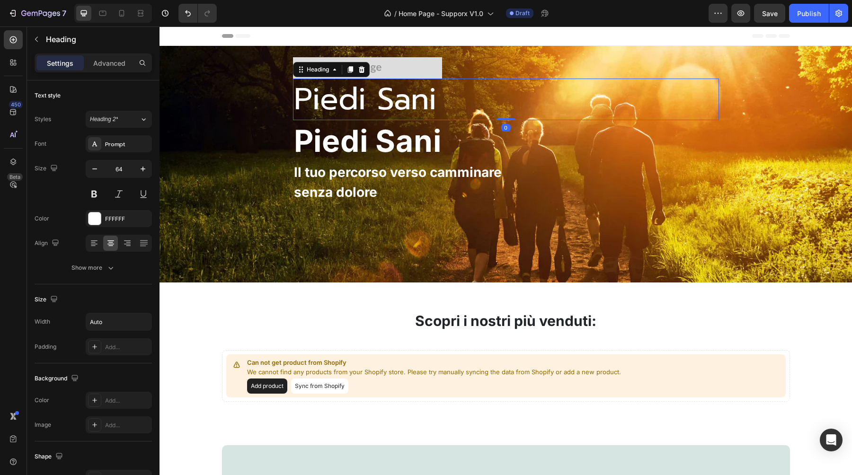
click at [454, 114] on div "Piedi Sani" at bounding box center [506, 99] width 426 height 41
click at [364, 70] on icon at bounding box center [361, 69] width 6 height 7
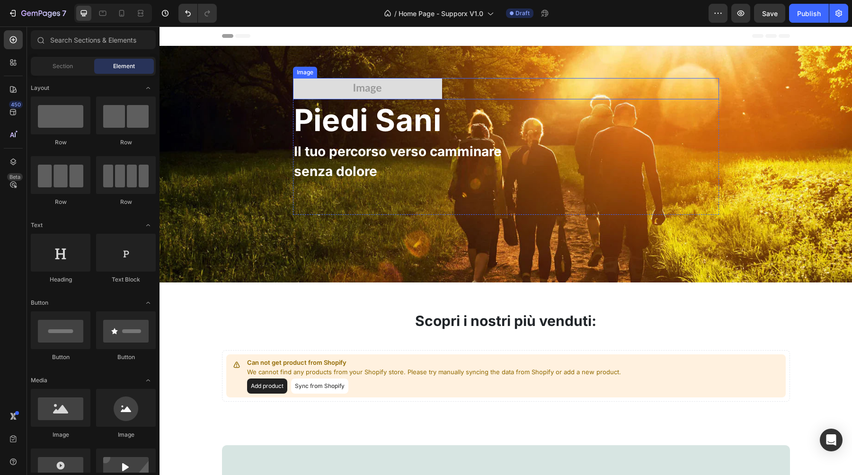
click at [390, 85] on img at bounding box center [367, 88] width 149 height 21
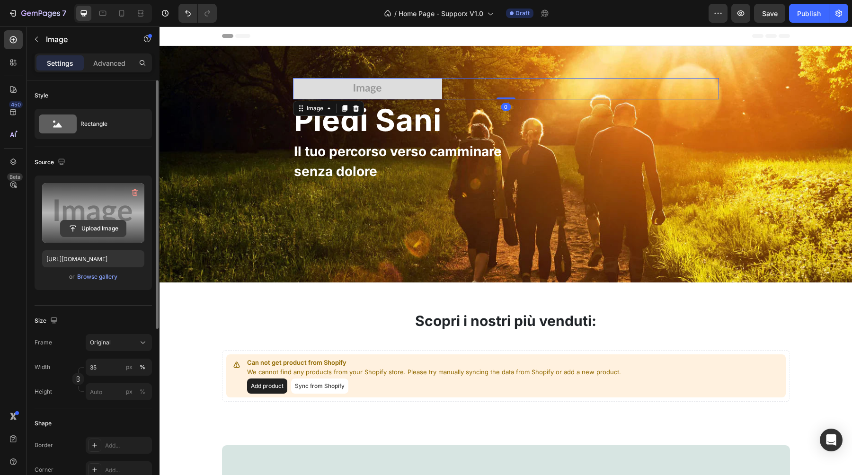
click at [92, 228] on input "file" at bounding box center [93, 229] width 65 height 16
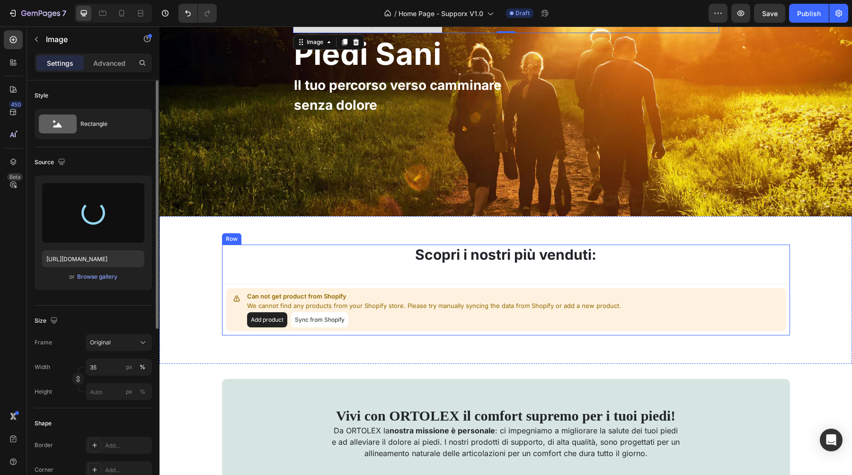
scroll to position [65, 0]
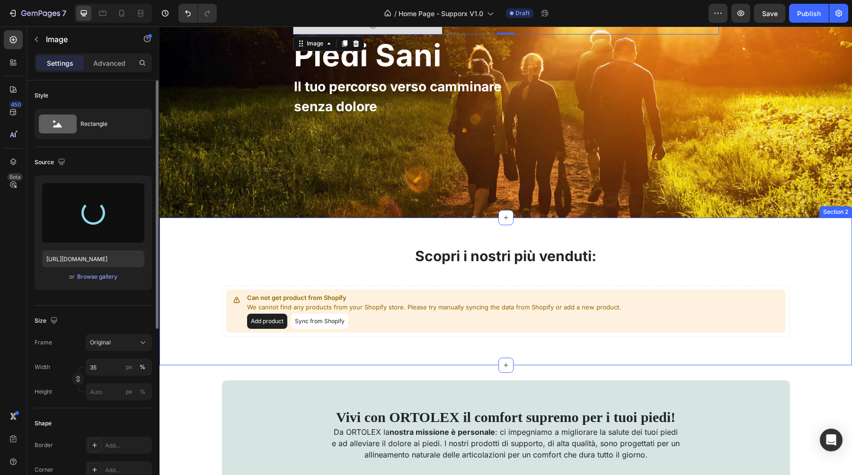
type input "[URL][DOMAIN_NAME]"
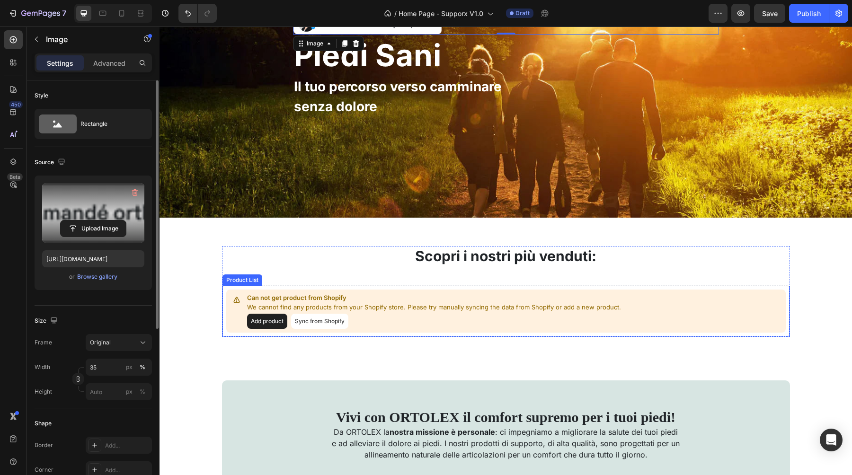
click at [307, 308] on p "We cannot find any products from your Shopify store. Please try manually syncin…" at bounding box center [434, 307] width 374 height 9
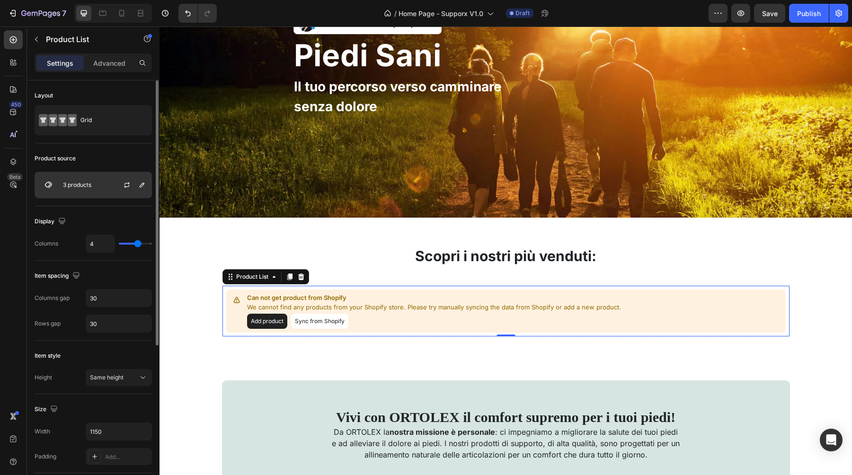
click at [94, 185] on div "3 products" at bounding box center [93, 185] width 117 height 27
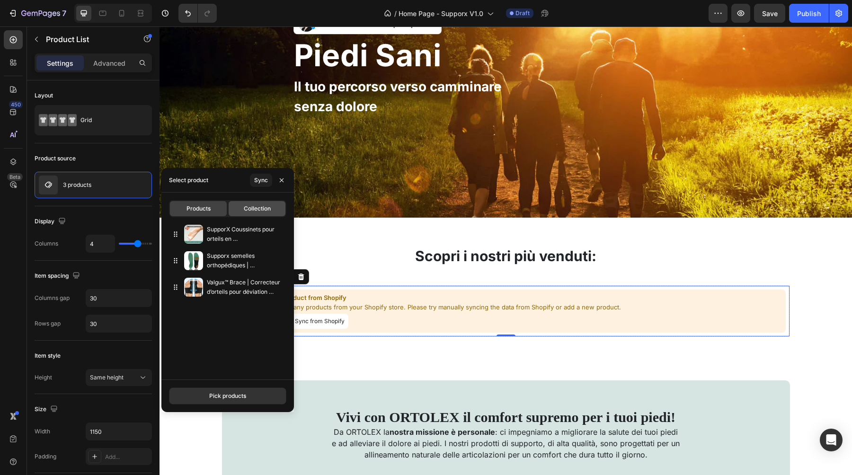
click at [247, 212] on span "Collection" at bounding box center [257, 209] width 27 height 9
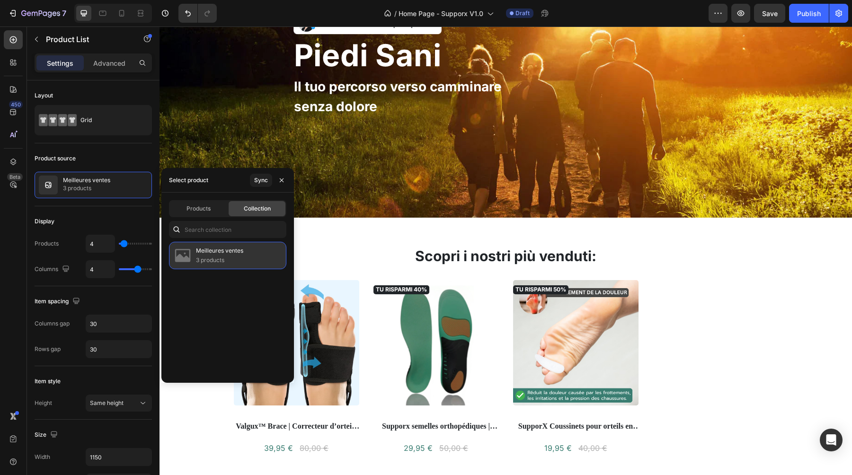
click at [187, 251] on img at bounding box center [182, 255] width 19 height 19
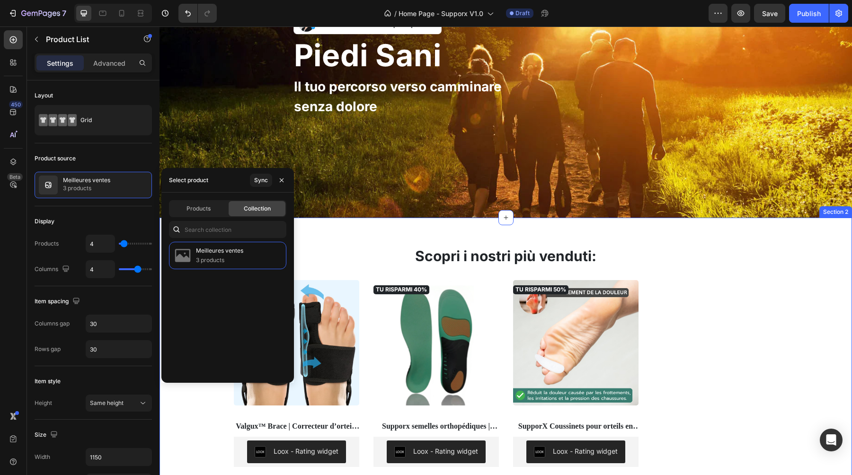
click at [375, 240] on div "Scopri i nostri più venduti: Heading TU RISPARMI 50% Product Badge (P) Images V…" at bounding box center [506, 366] width 693 height 297
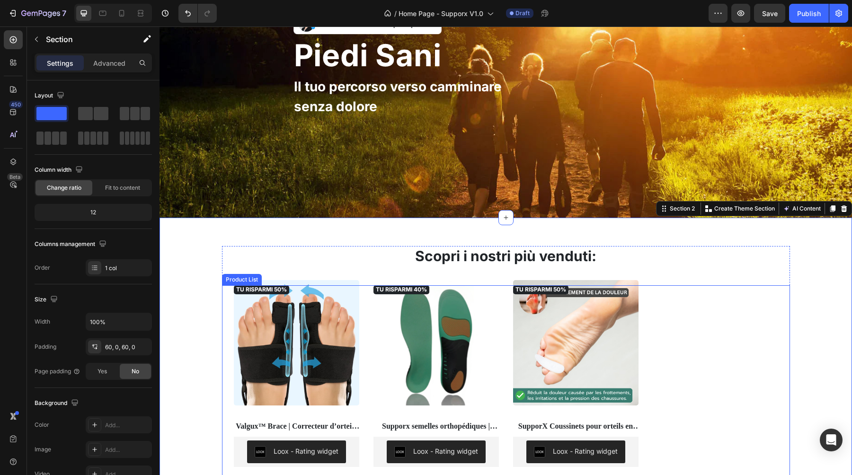
click at [362, 321] on div "TU RISPARMI 50% Product Badge (P) Images Valgux™ Brace | Correcteur d’orteils p…" at bounding box center [506, 385] width 544 height 201
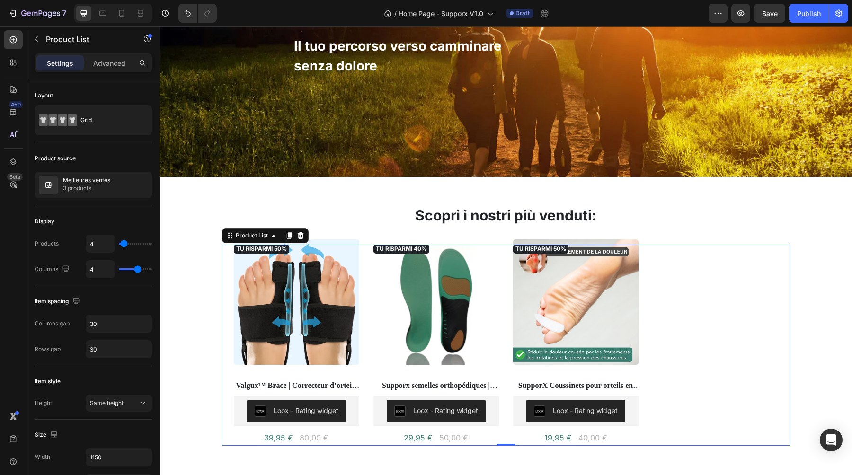
scroll to position [119, 0]
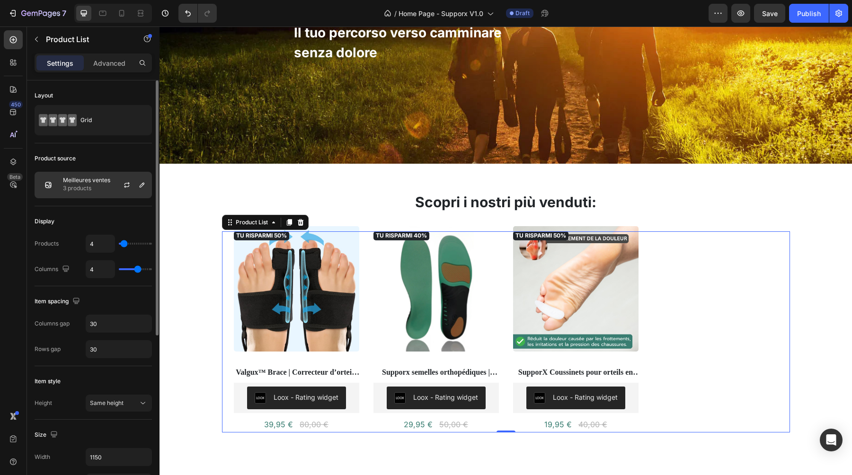
click at [107, 189] on p "3 products" at bounding box center [86, 188] width 47 height 9
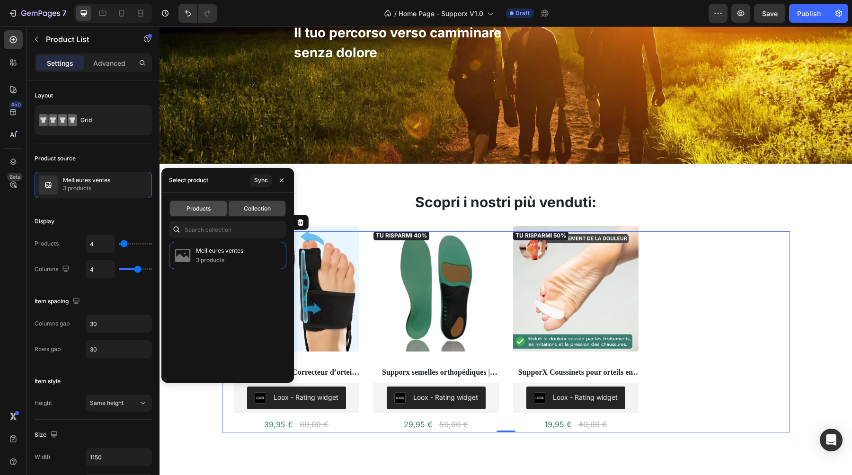
click at [197, 204] on div "Products" at bounding box center [198, 208] width 57 height 15
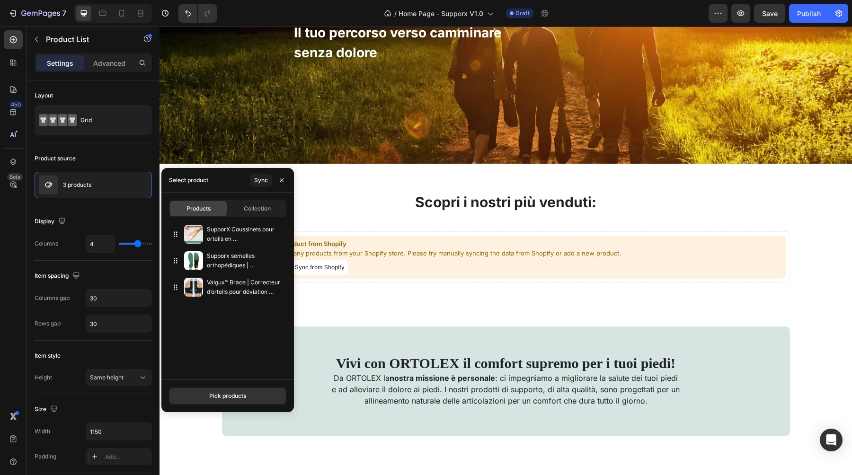
click at [249, 182] on div "Select product Sync" at bounding box center [227, 180] width 133 height 25
click at [254, 182] on div "Sync" at bounding box center [261, 180] width 14 height 9
click at [244, 210] on span "Collection" at bounding box center [257, 209] width 27 height 9
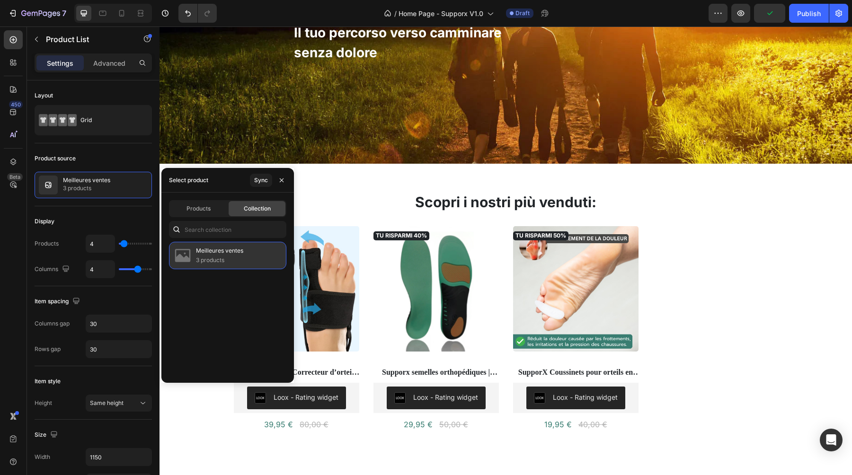
click at [206, 252] on p "Meilleures ventes" at bounding box center [219, 250] width 47 height 9
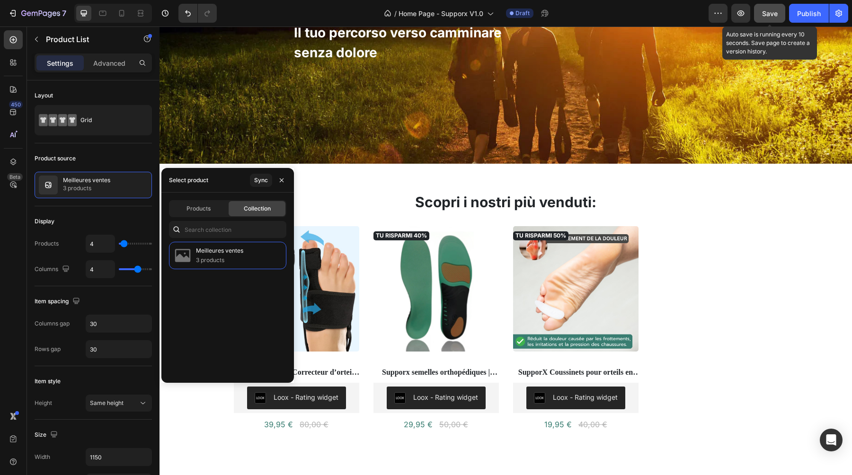
click at [771, 11] on span "Save" at bounding box center [770, 13] width 16 height 8
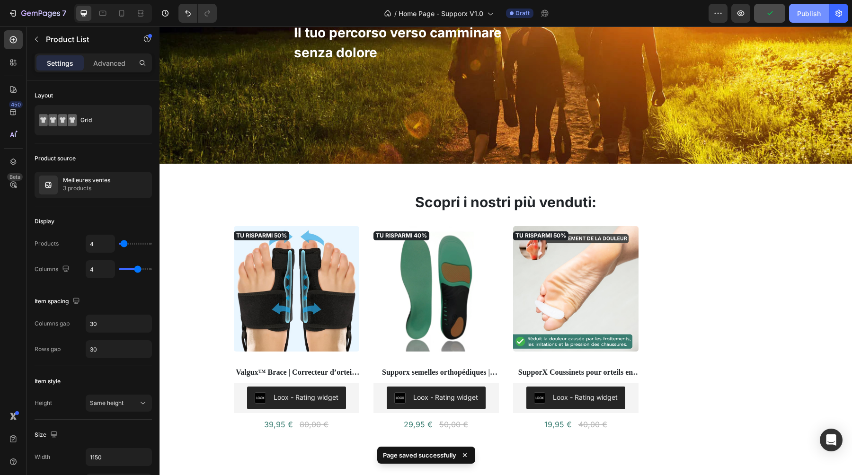
click at [804, 13] on div "Publish" at bounding box center [809, 14] width 24 height 10
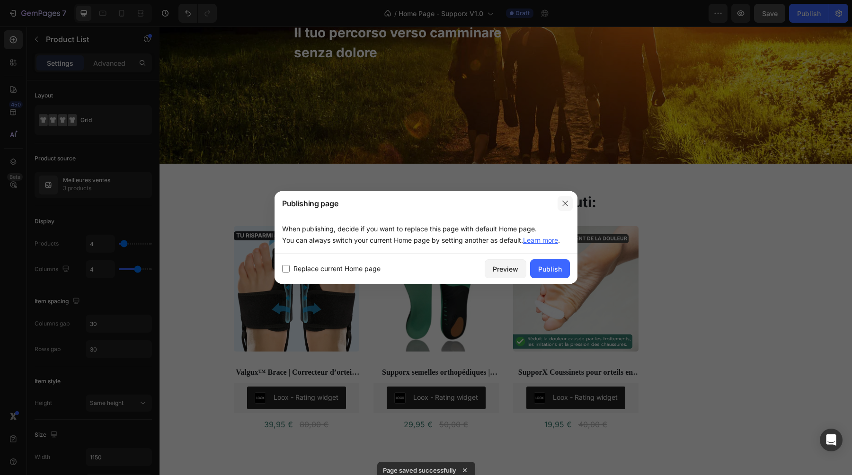
click at [569, 199] on button "button" at bounding box center [565, 203] width 15 height 15
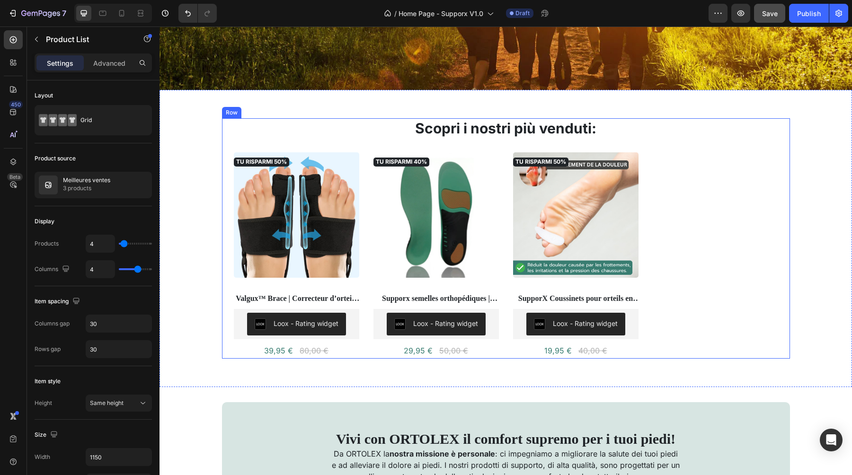
scroll to position [205, 0]
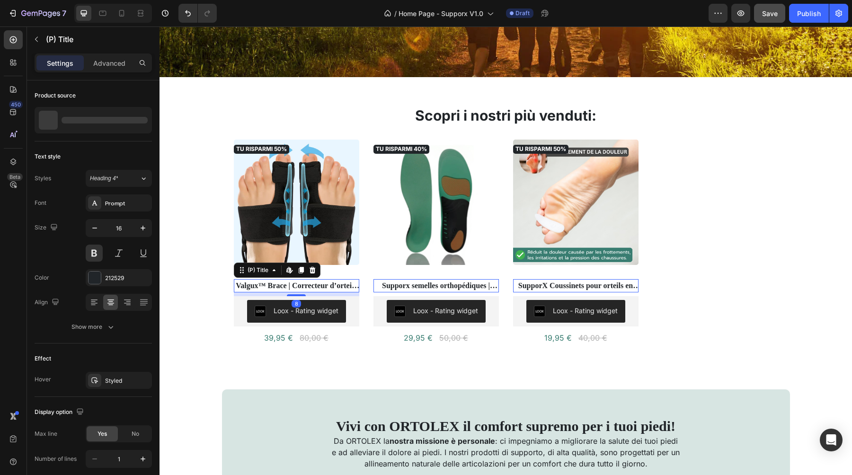
click at [308, 283] on h2 "Valgux™ Brace | Correcteur d’orteils pour déviation ([MEDICAL_DATA])" at bounding box center [296, 285] width 125 height 13
click at [124, 205] on div "Prompt" at bounding box center [127, 203] width 44 height 9
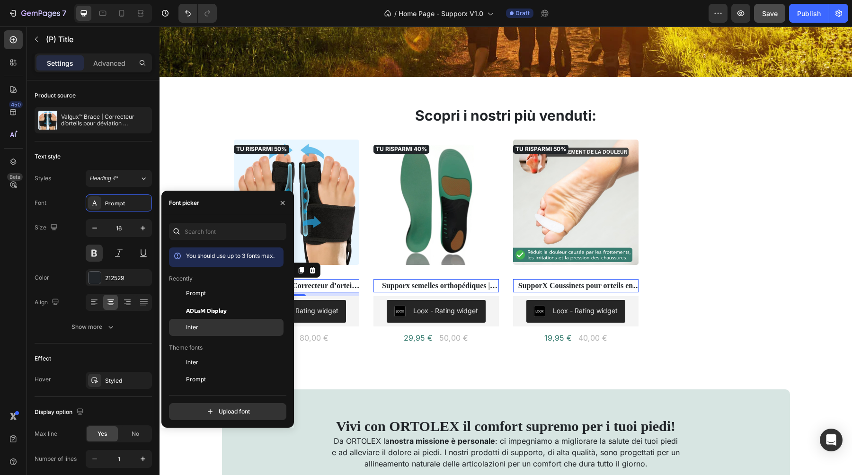
click at [207, 329] on div "Inter" at bounding box center [234, 327] width 96 height 9
click at [211, 354] on div "Prompt" at bounding box center [226, 362] width 115 height 17
click at [359, 344] on div "29,95 € Product Price Product Price 50,00 € (P) Price (P) Price Row" at bounding box center [296, 338] width 125 height 16
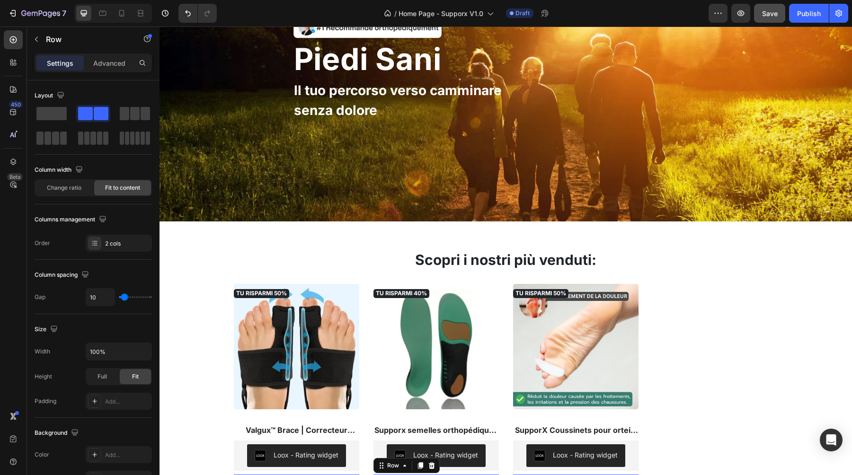
scroll to position [0, 0]
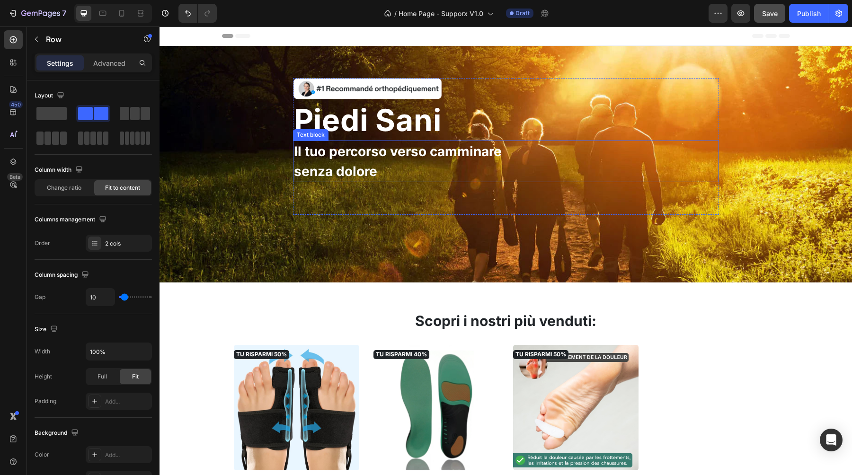
click at [362, 164] on strong "senza dolore" at bounding box center [335, 171] width 83 height 16
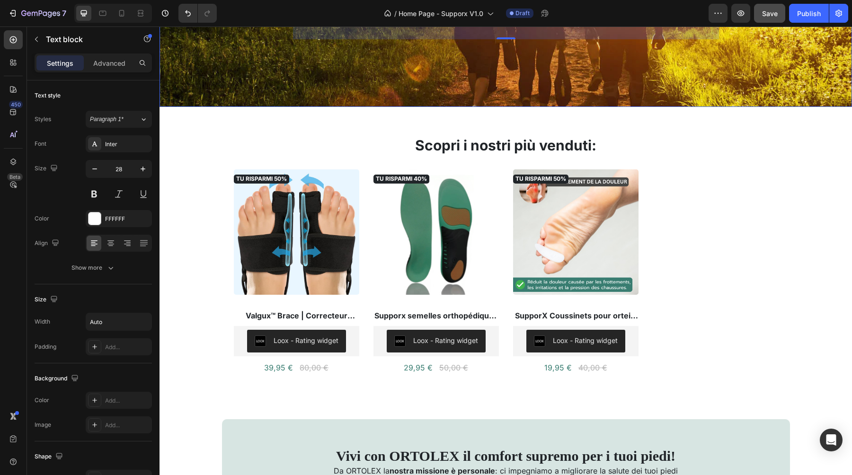
scroll to position [192, 0]
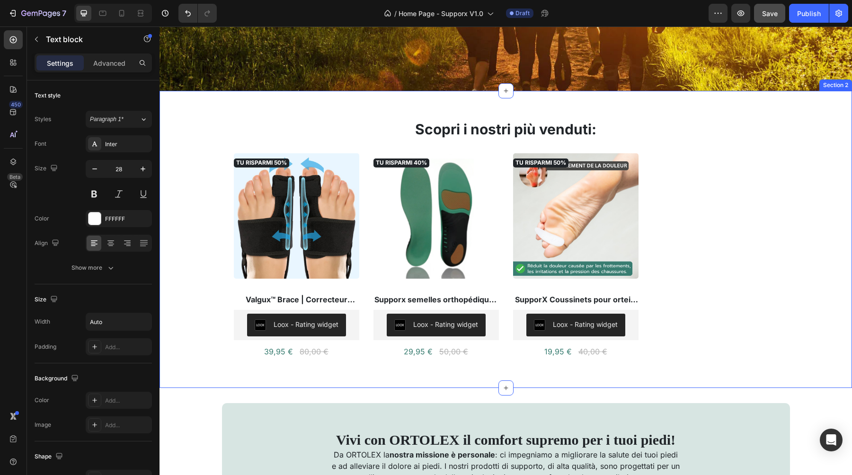
click at [213, 262] on div "Scopri i nostri più venduti: Heading TU RISPARMI 50% Product Badge (P) Images V…" at bounding box center [506, 239] width 693 height 240
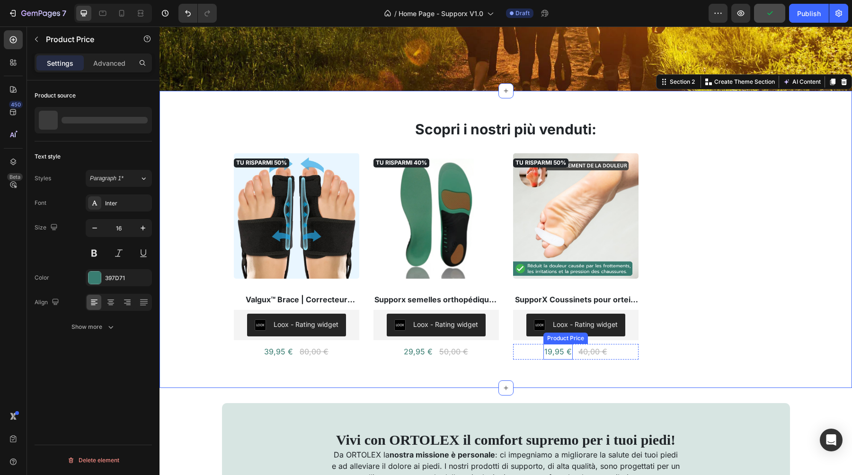
click at [294, 348] on div "19,95 €" at bounding box center [278, 352] width 31 height 16
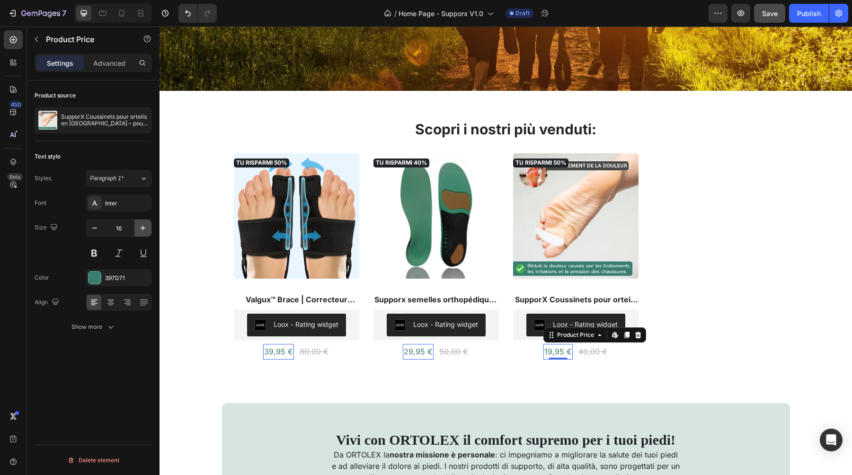
click at [142, 230] on icon "button" at bounding box center [142, 227] width 9 height 9
type input "18"
click at [319, 351] on div "80,00 €" at bounding box center [315, 352] width 31 height 13
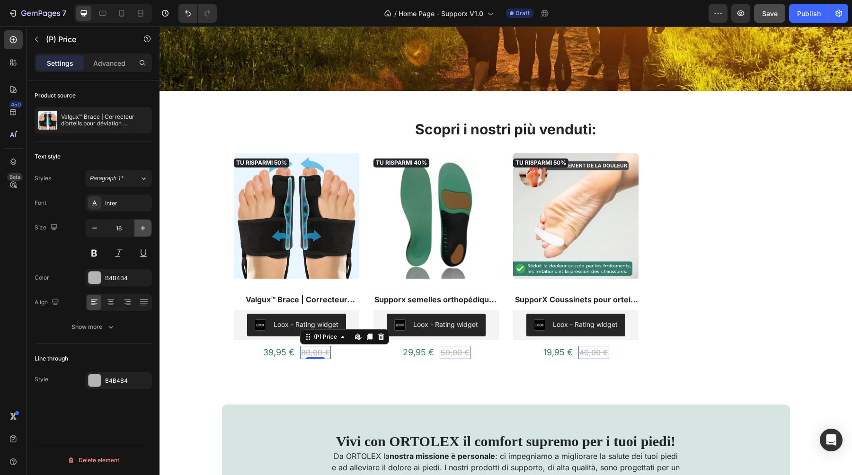
click at [140, 228] on icon "button" at bounding box center [142, 227] width 9 height 9
type input "18"
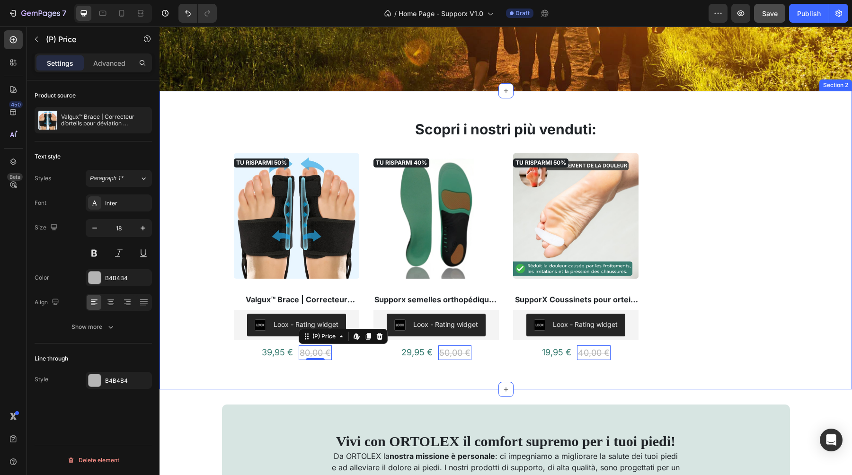
click at [189, 312] on div "Scopri i nostri più venduti: Heading TU RISPARMI 50% Product Badge (P) Images V…" at bounding box center [506, 240] width 693 height 242
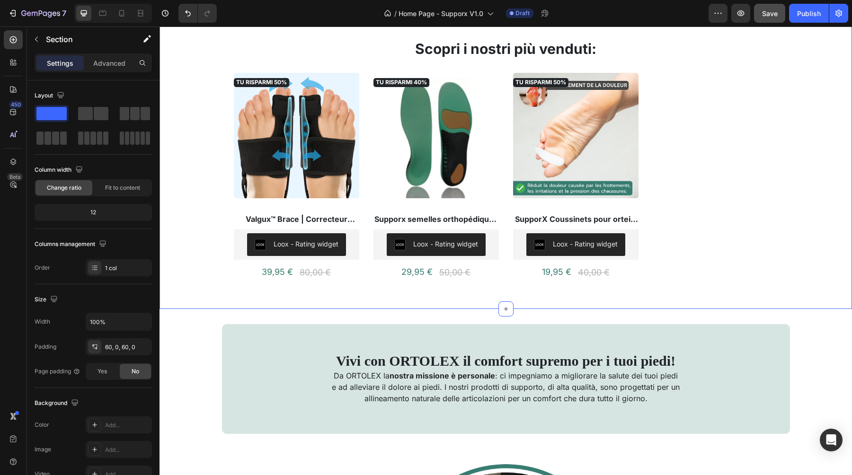
scroll to position [240, 0]
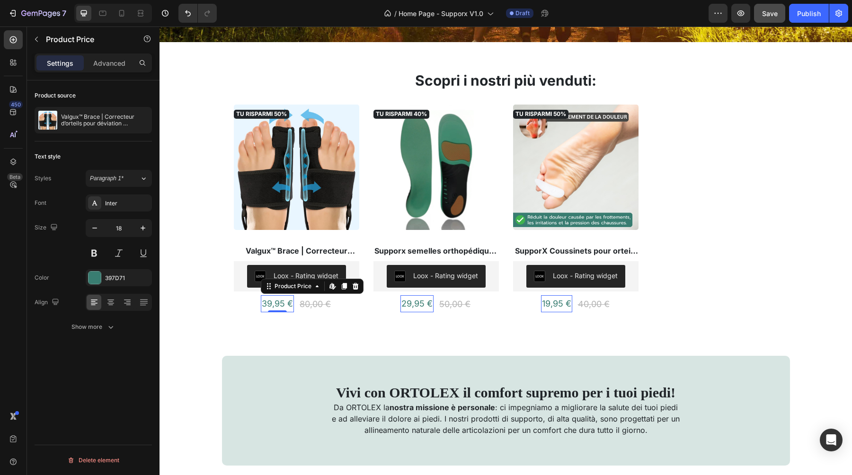
click at [274, 305] on div "39,95 €" at bounding box center [277, 303] width 33 height 17
click at [93, 229] on icon "button" at bounding box center [94, 227] width 9 height 9
type input "16"
click at [331, 300] on div "50,00 €" at bounding box center [314, 303] width 33 height 15
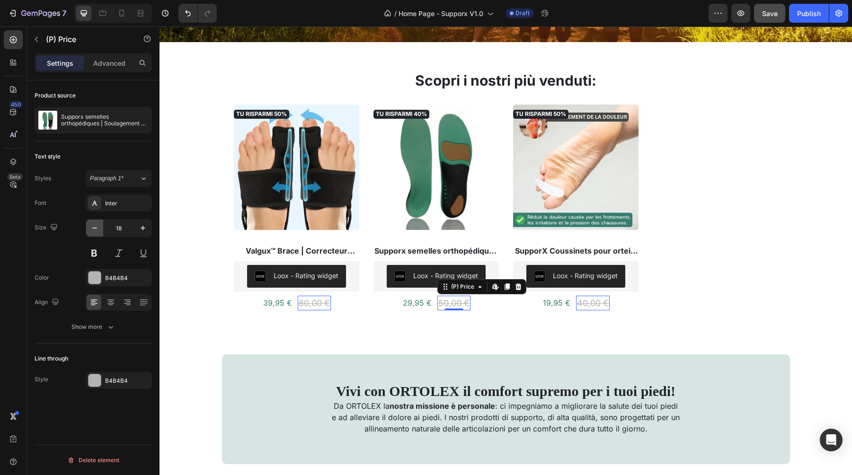
click at [93, 234] on button "button" at bounding box center [94, 228] width 17 height 17
type input "16"
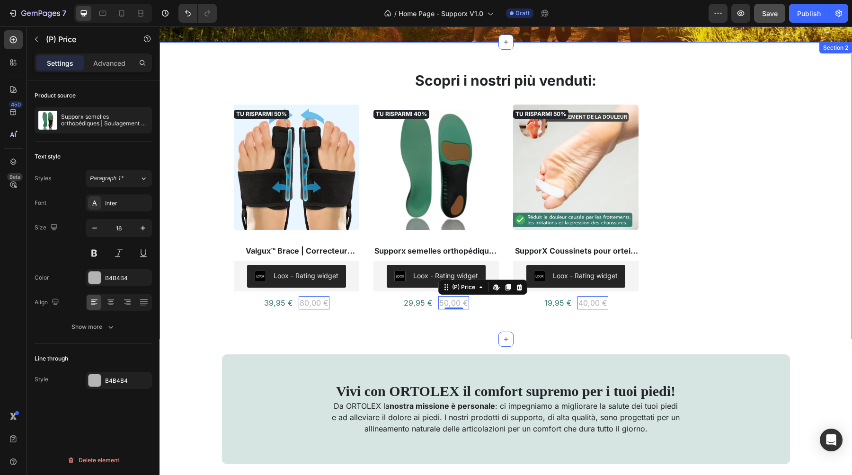
click at [199, 265] on div "Scopri i nostri più venduti: Heading TU RISPARMI 50% Product Badge (P) Images V…" at bounding box center [506, 191] width 693 height 240
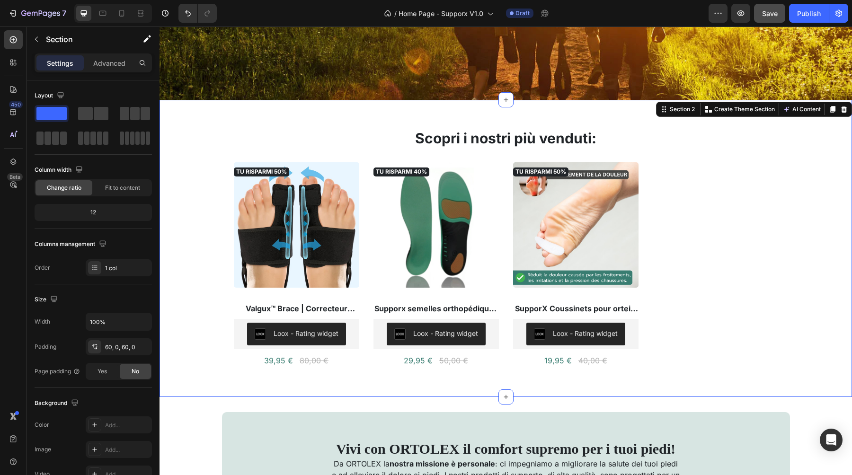
scroll to position [196, 0]
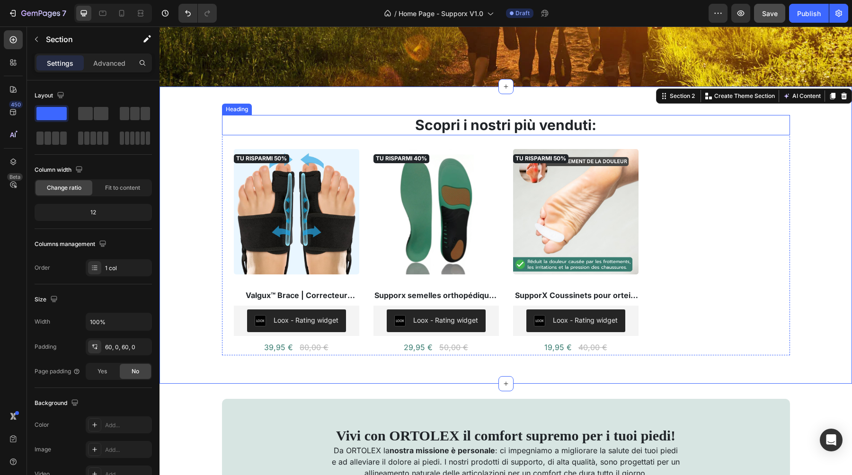
click at [463, 126] on h2 "Scopri i nostri più venduti:" at bounding box center [506, 125] width 568 height 20
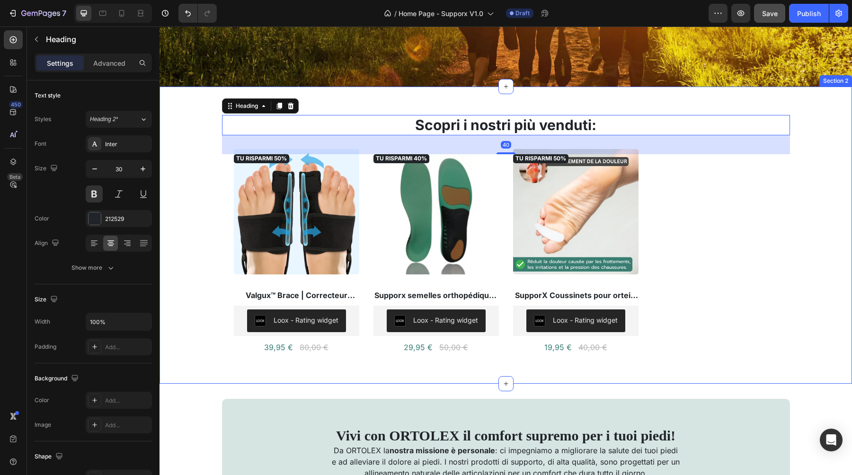
click at [217, 174] on div "Scopri i nostri più venduti: Heading 40 TU RISPARMI 50% Product Badge (P) Image…" at bounding box center [506, 235] width 693 height 240
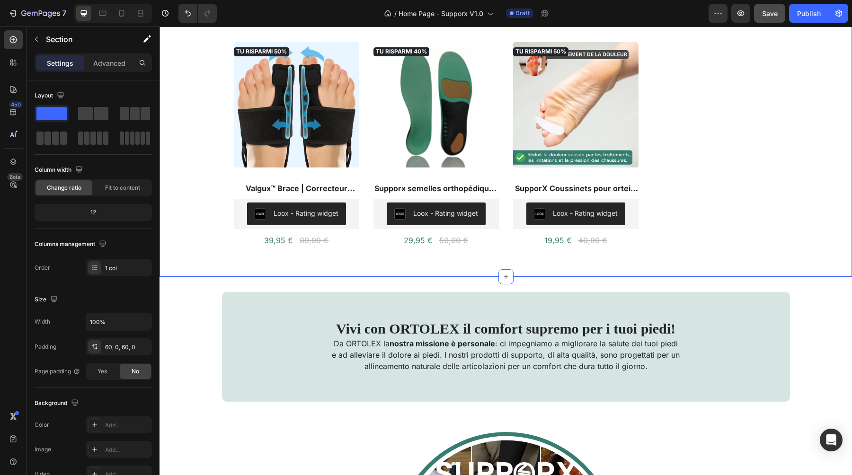
scroll to position [305, 0]
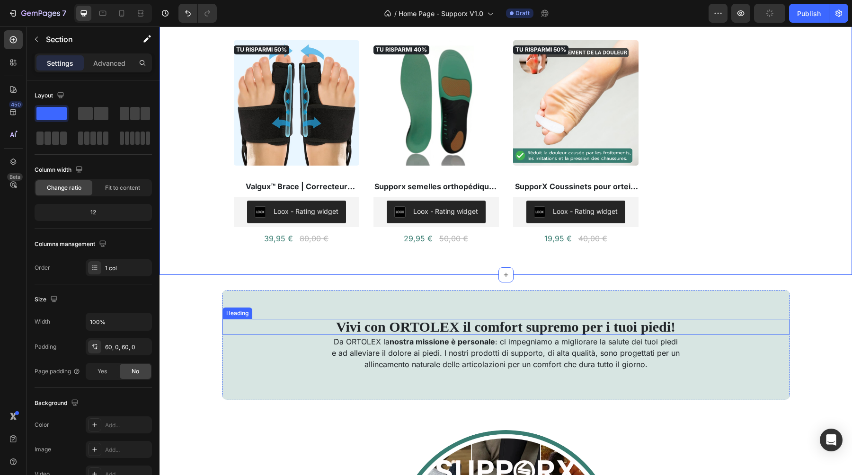
click at [399, 325] on h2 "Vivi con ORTOLEX il comfort supremo per i tuoi piedi!" at bounding box center [505, 327] width 567 height 16
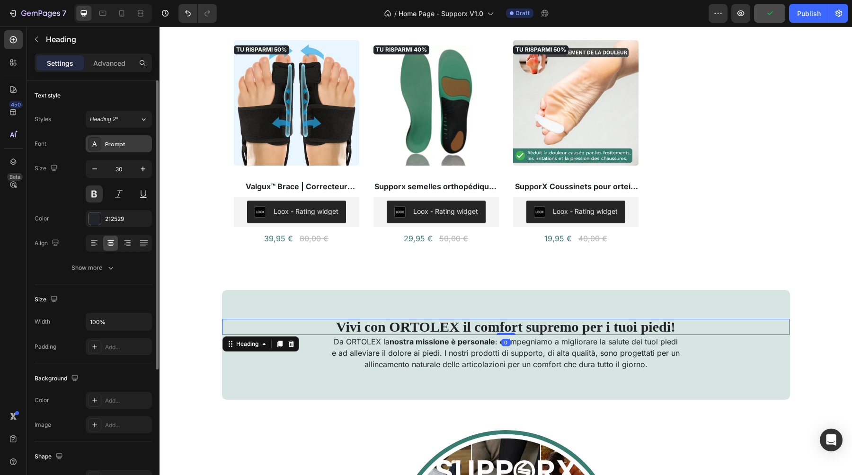
click at [118, 151] on div "Prompt" at bounding box center [119, 143] width 66 height 17
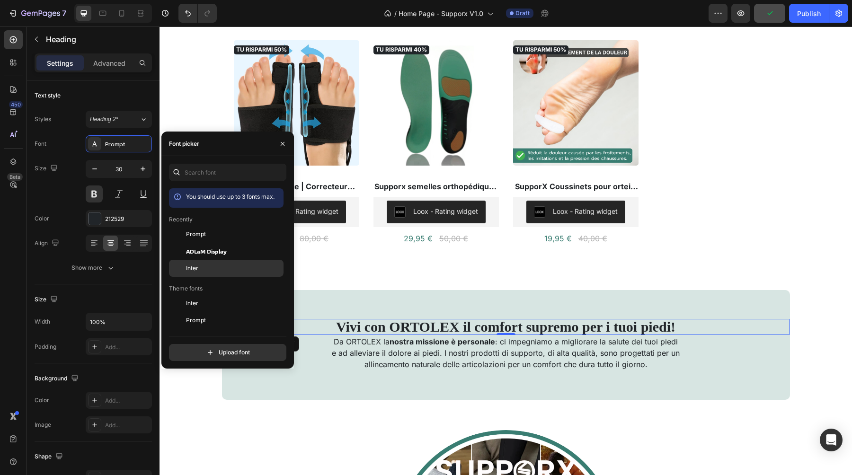
click at [212, 271] on div "Inter" at bounding box center [234, 268] width 96 height 9
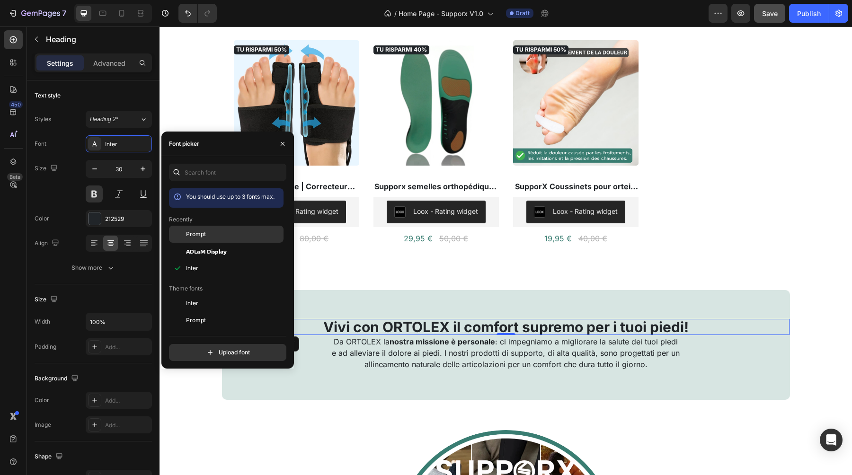
click at [205, 232] on div "Prompt" at bounding box center [234, 234] width 96 height 9
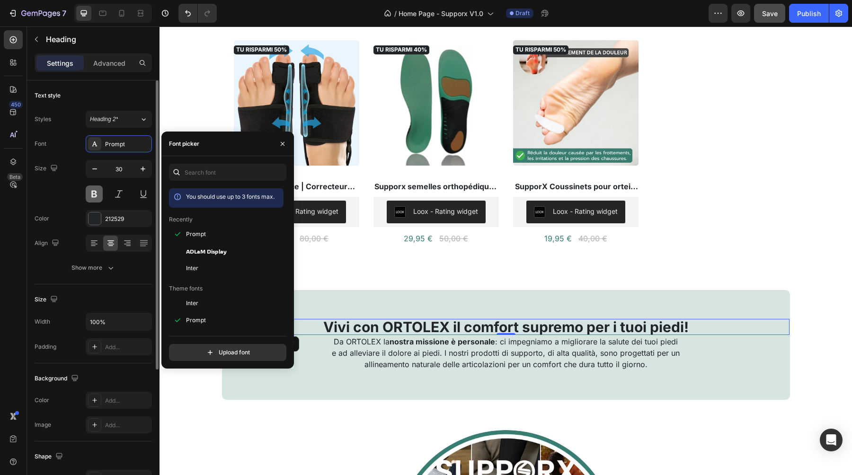
click at [96, 197] on button at bounding box center [94, 194] width 17 height 17
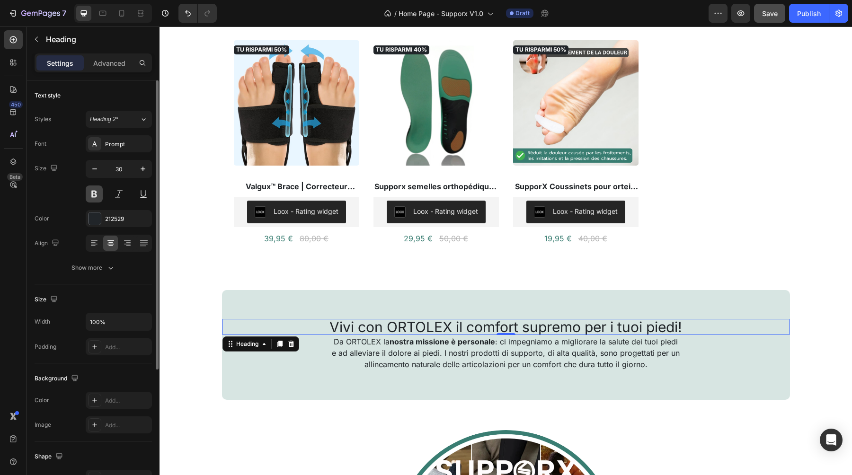
click at [96, 197] on button at bounding box center [94, 194] width 17 height 17
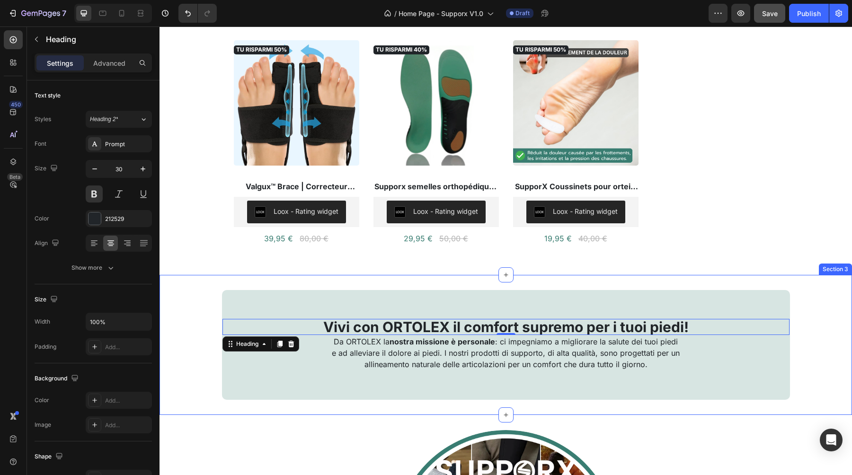
click at [287, 276] on div "Vivi con ORTOLEX il comfort supremo per i tuoi piedi! Heading 0 Da ORTOLEX la n…" at bounding box center [506, 345] width 693 height 140
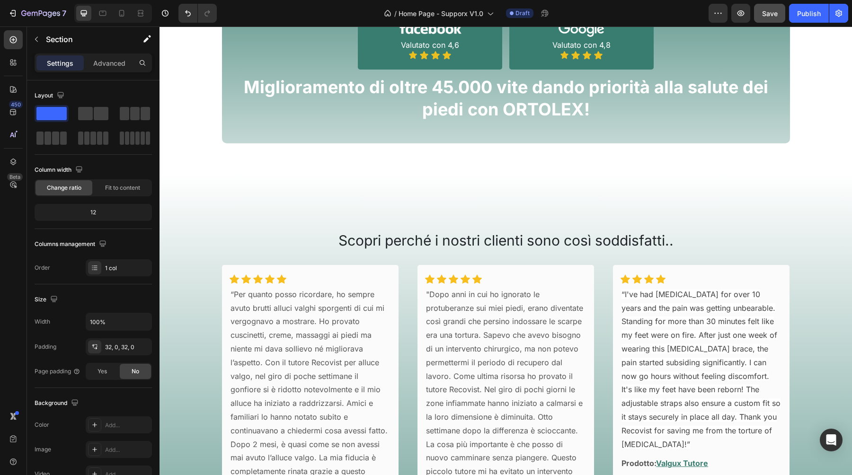
scroll to position [987, 0]
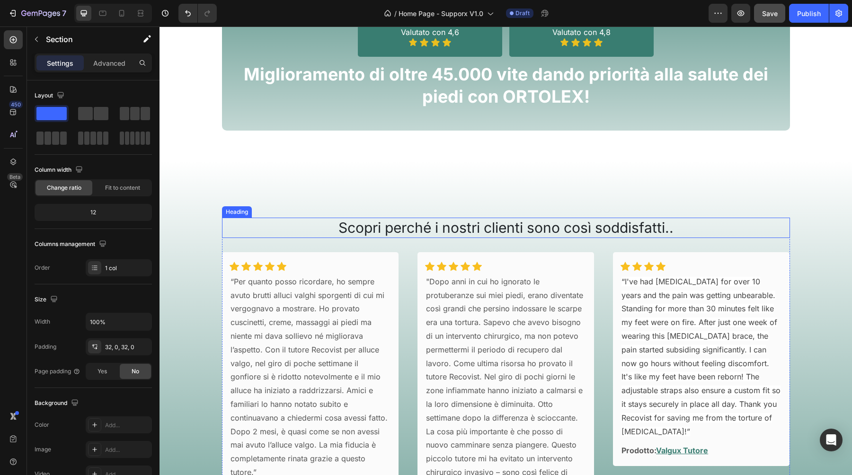
click at [381, 227] on h2 "Scopri perché i nostri clienti sono così soddisfatti.." at bounding box center [506, 228] width 568 height 20
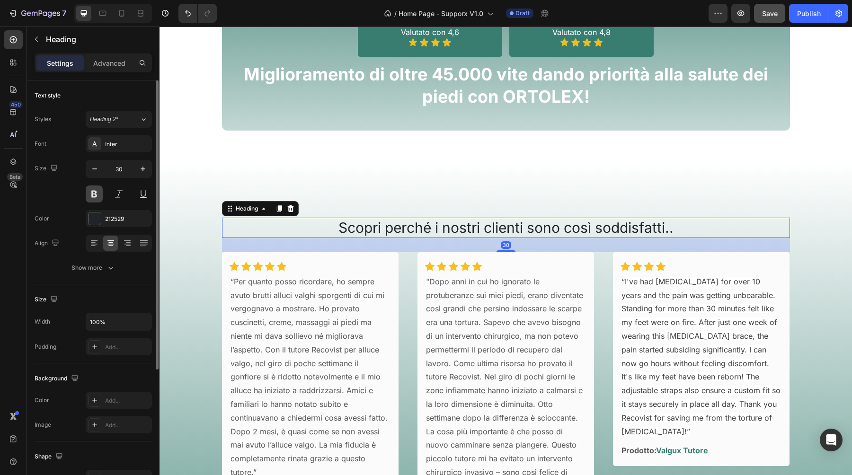
click at [95, 196] on button at bounding box center [94, 194] width 17 height 17
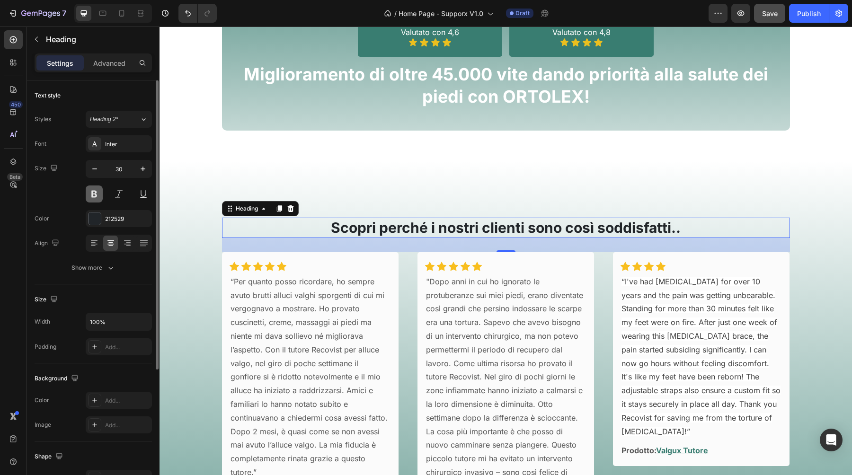
click at [92, 194] on button at bounding box center [94, 194] width 17 height 17
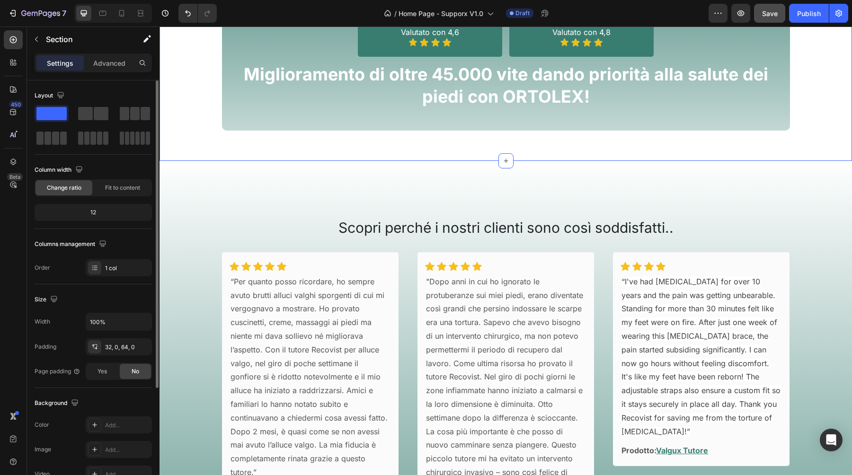
click at [427, 222] on h2 "Scopri perché i nostri clienti sono così soddisfatti.." at bounding box center [506, 228] width 568 height 20
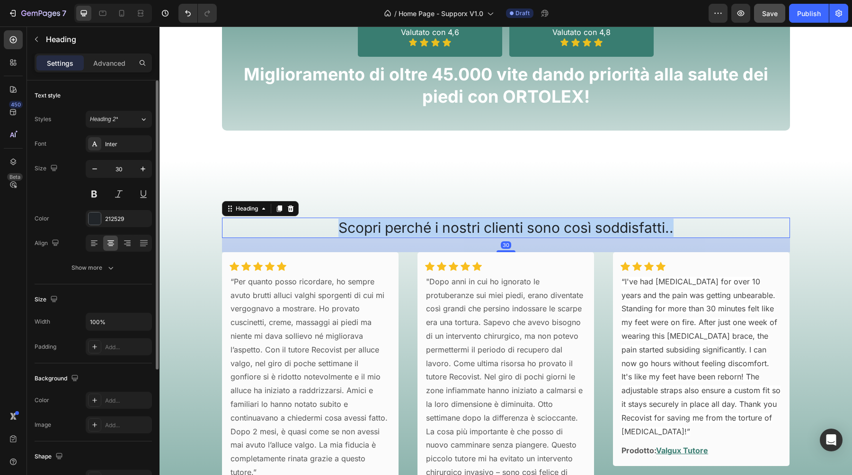
click at [427, 222] on p "Scopri perché i nostri clienti sono così soddisfatti.." at bounding box center [506, 228] width 566 height 18
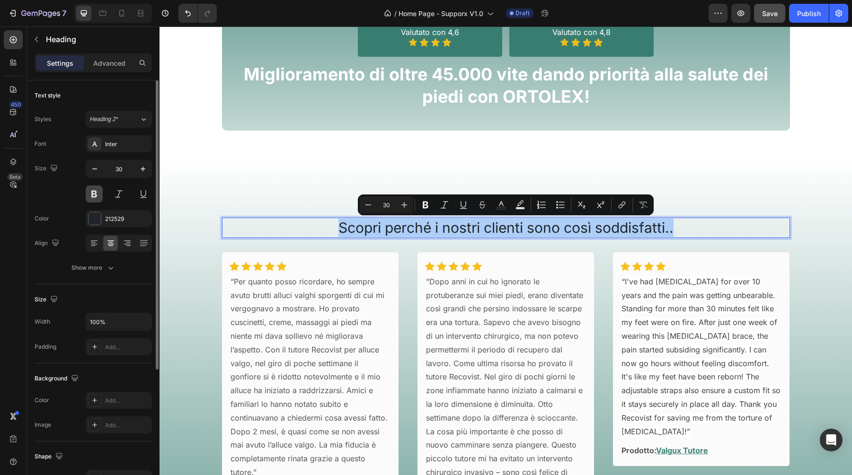
click at [90, 191] on button at bounding box center [94, 194] width 17 height 17
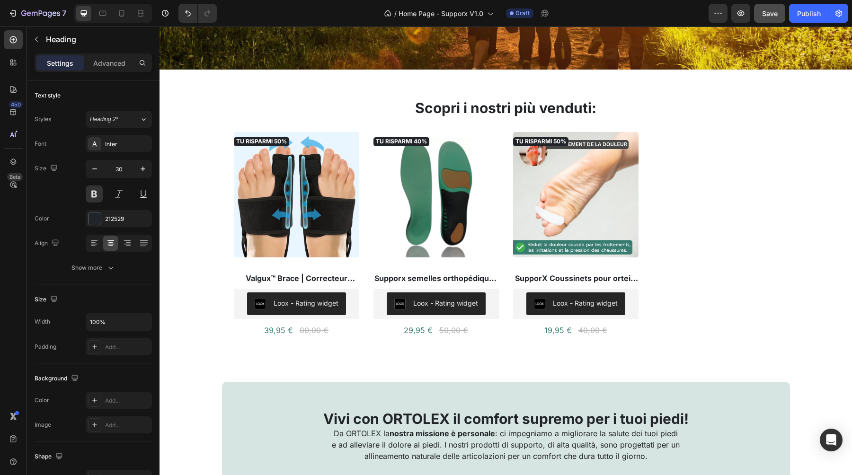
scroll to position [220, 0]
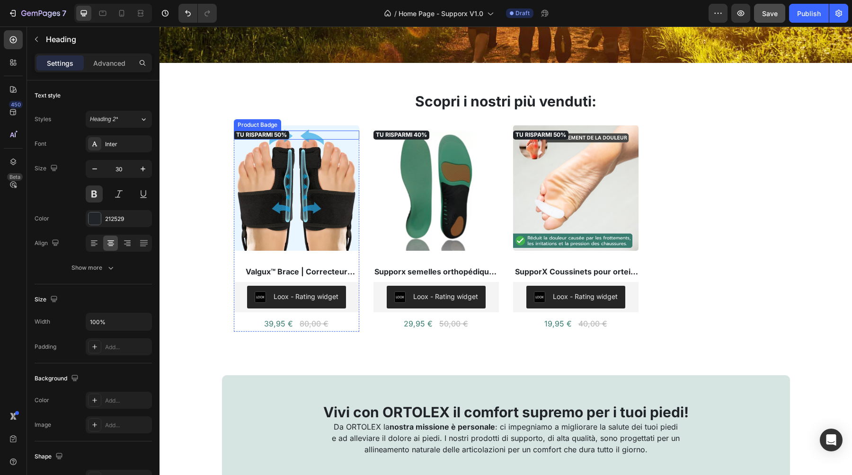
click at [247, 135] on pre "TU RISPARMI 50%" at bounding box center [261, 135] width 55 height 9
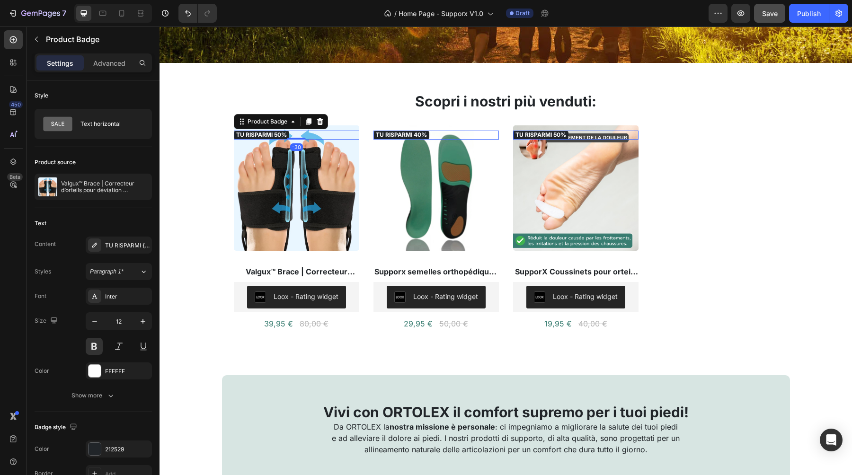
click at [249, 134] on pre "TU RISPARMI 50%" at bounding box center [261, 135] width 55 height 9
click at [122, 243] on div "TU RISPARMI {percent_discount}" at bounding box center [127, 245] width 44 height 9
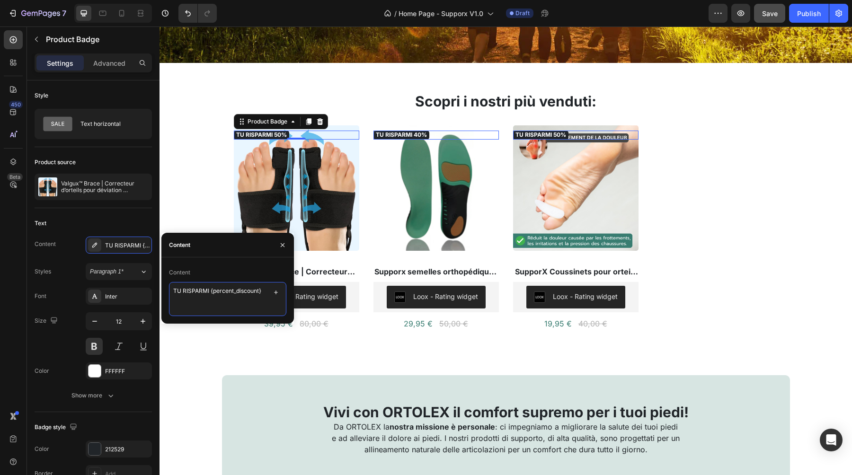
drag, startPoint x: 210, startPoint y: 293, endPoint x: 166, endPoint y: 293, distance: 44.0
click at [166, 293] on div "Content TU RISPARMI {percent_discount}" at bounding box center [227, 290] width 133 height 51
paste textarea "Supporx semelles orthopédiques | Soulagement de la douleur et absorption des ch…"
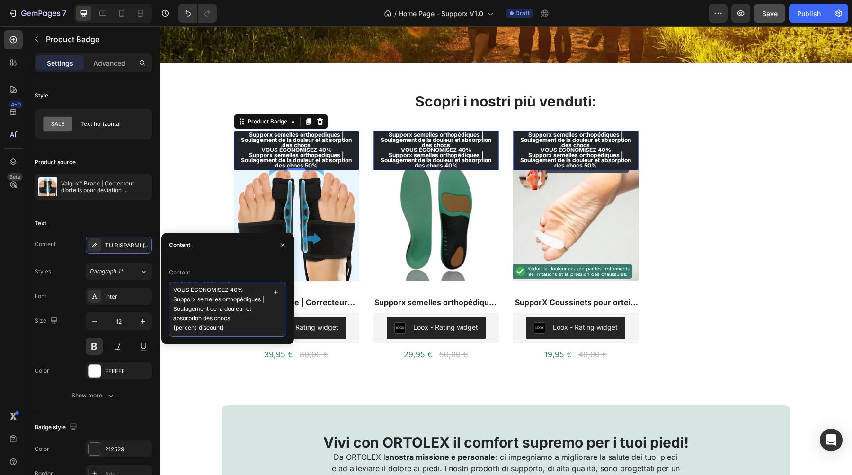
drag, startPoint x: 229, startPoint y: 295, endPoint x: 173, endPoint y: 294, distance: 55.9
click at [173, 294] on textarea "Supporx semelles orthopédiques | Soulagement de la douleur et absorption des ch…" at bounding box center [227, 309] width 117 height 55
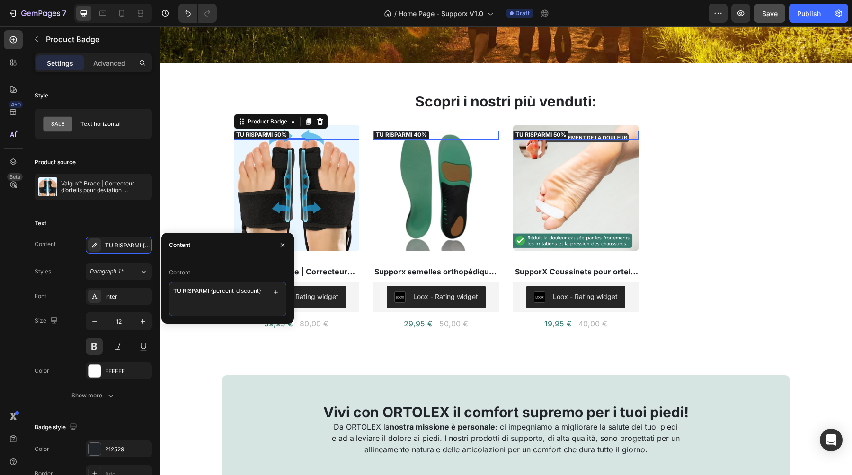
scroll to position [0, 0]
paste textarea "VOUS ÉCONOMISEZ"
click at [170, 302] on textarea "VOUS ÉCONOMISEZ {percent_discount}" at bounding box center [227, 299] width 117 height 34
type textarea "VOUS ÉCONOMISEZ {percent_discount}"
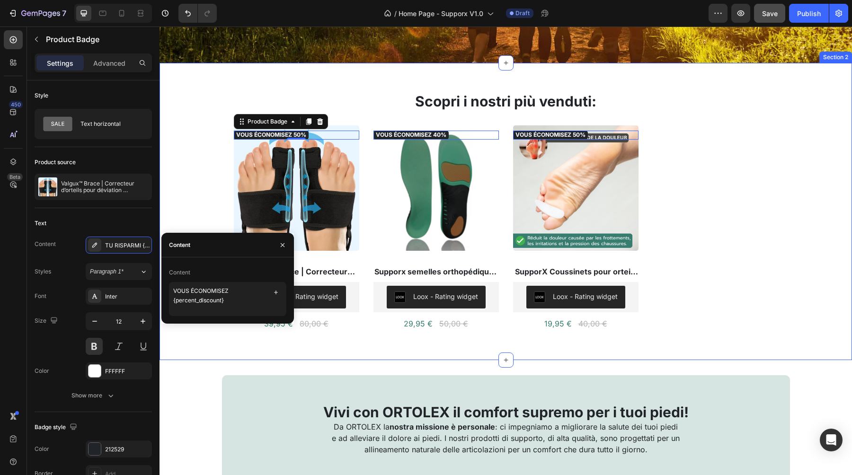
click at [192, 344] on div "Scopri i nostri più venduti: Heading VOUS ÉCONOMISEZ 50% Product Badge -30 (P) …" at bounding box center [506, 211] width 693 height 297
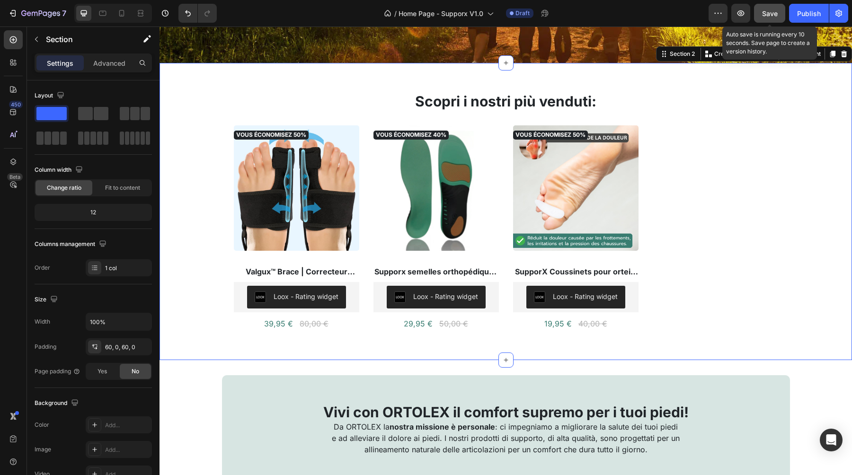
click at [776, 12] on span "Save" at bounding box center [770, 13] width 16 height 8
click at [763, 15] on span "Save" at bounding box center [770, 13] width 16 height 8
